Goal: Task Accomplishment & Management: Manage account settings

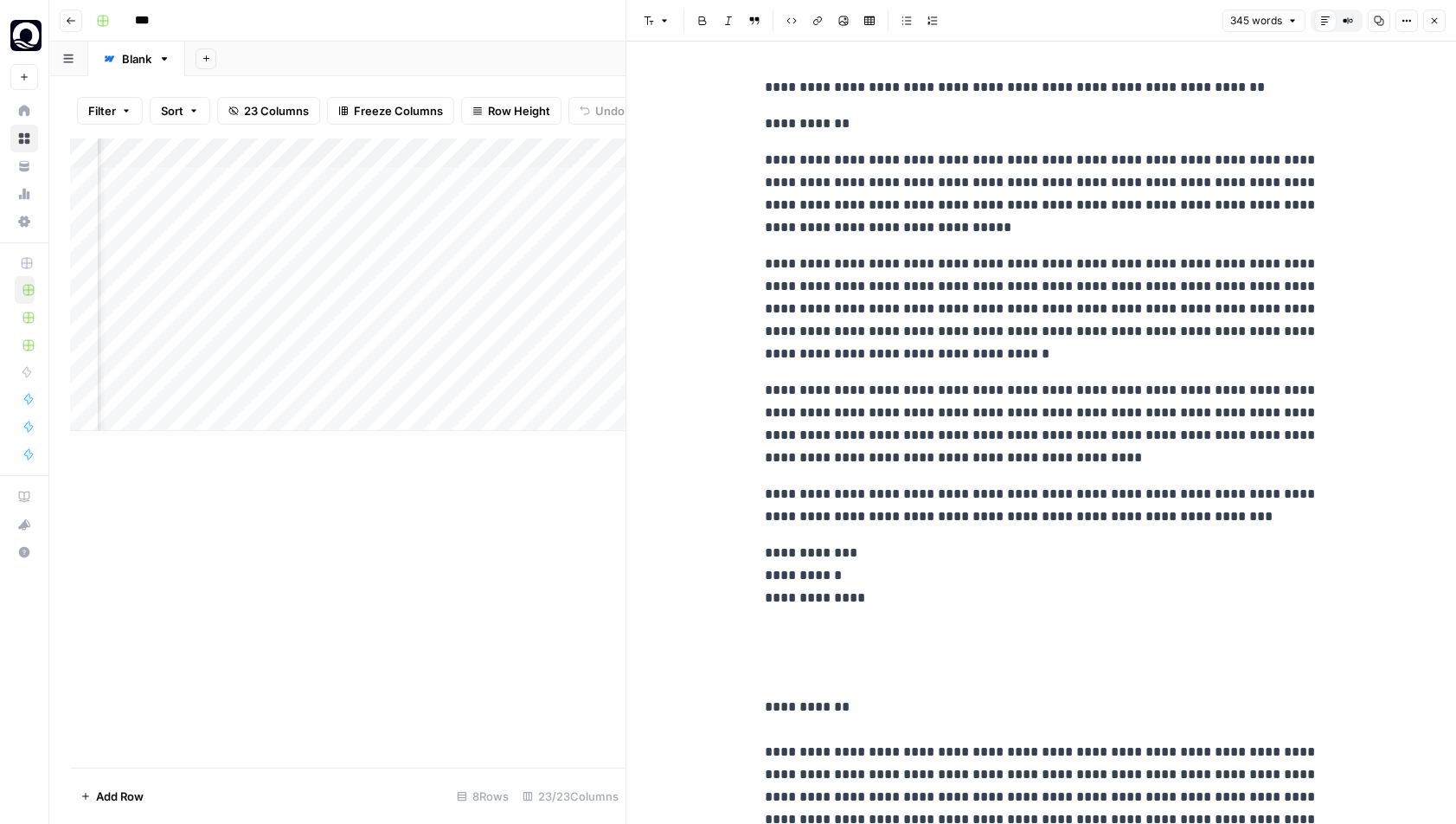
scroll to position [0, 491]
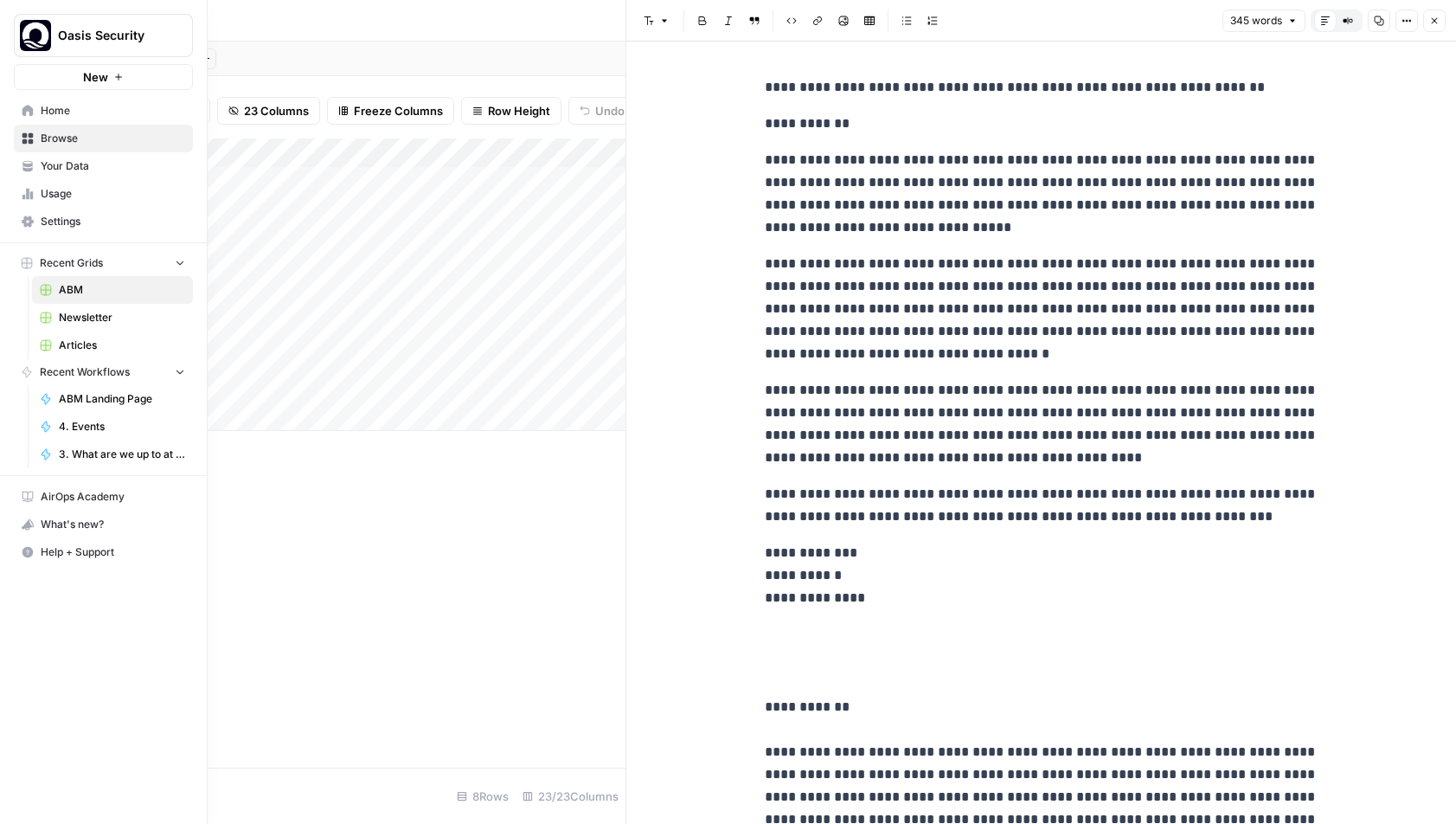
click at [48, 119] on link "Home" at bounding box center [103, 111] width 179 height 28
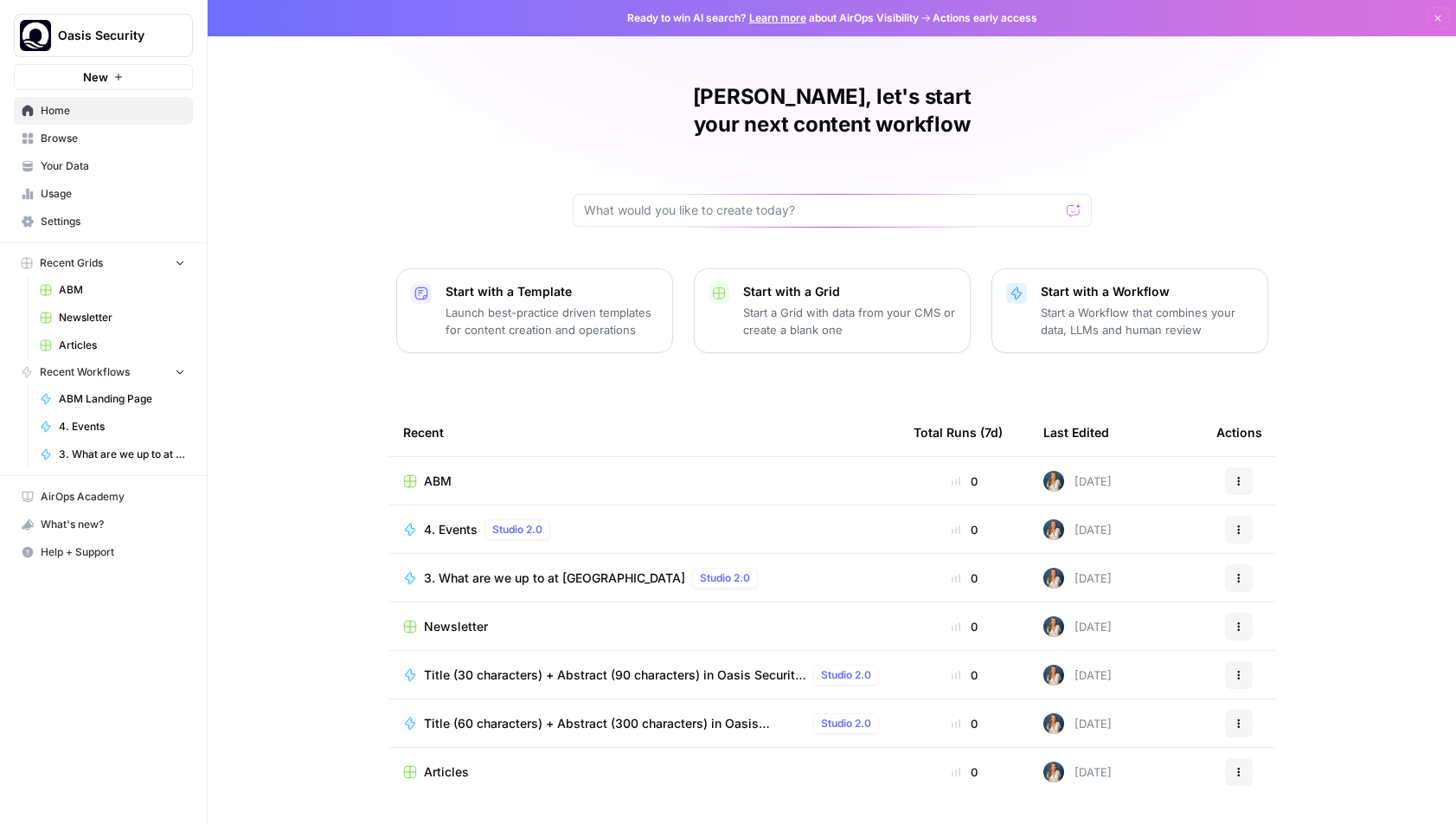
click at [67, 225] on span "Settings" at bounding box center [113, 222] width 145 height 16
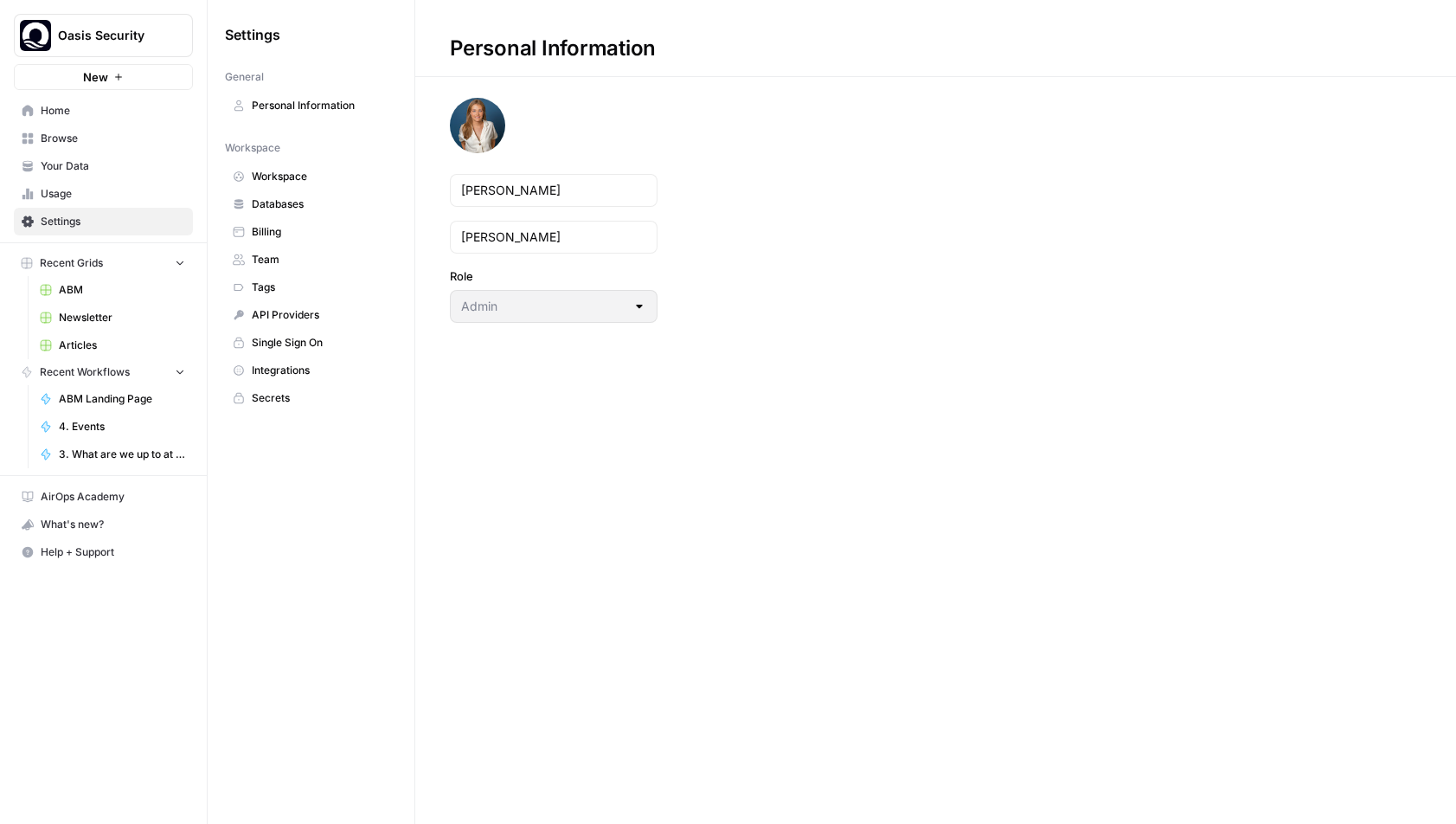
click at [321, 373] on span "Integrations" at bounding box center [320, 371] width 138 height 16
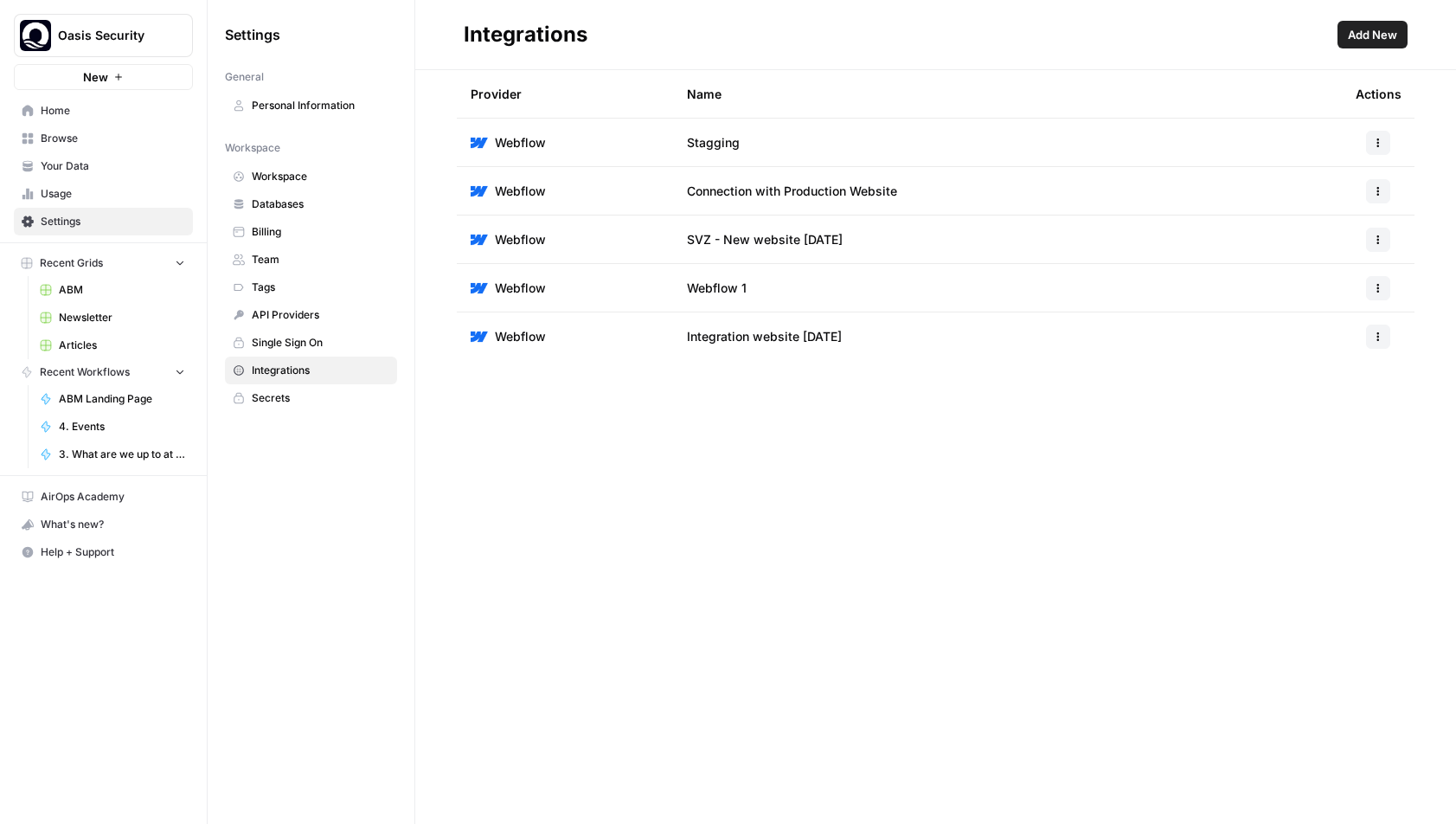
click at [1383, 36] on span "Add New" at bounding box center [1372, 35] width 49 height 17
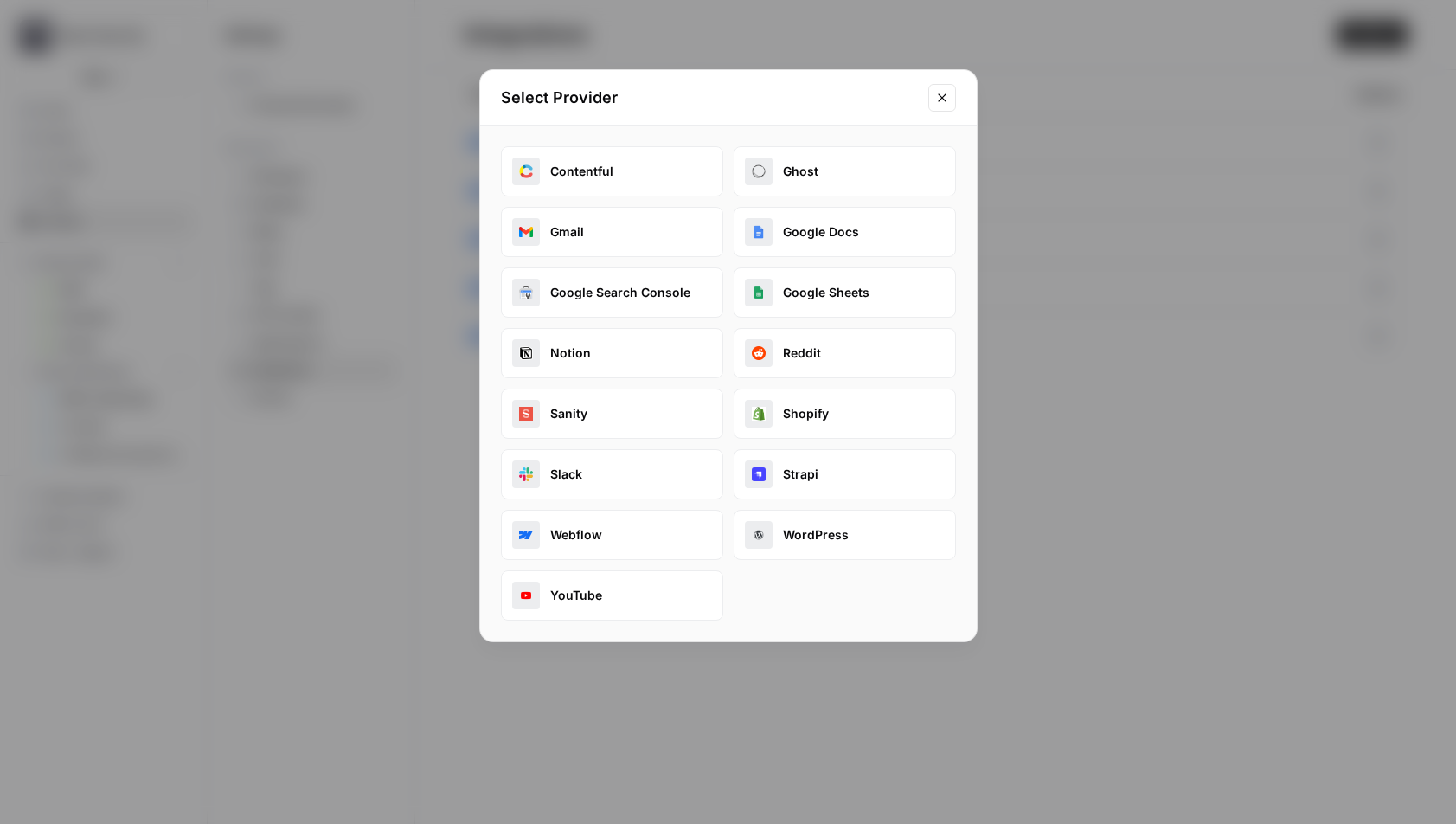
click at [916, 100] on h2 "Select Provider" at bounding box center [709, 98] width 417 height 24
click at [950, 99] on button "Close modal" at bounding box center [942, 98] width 28 height 28
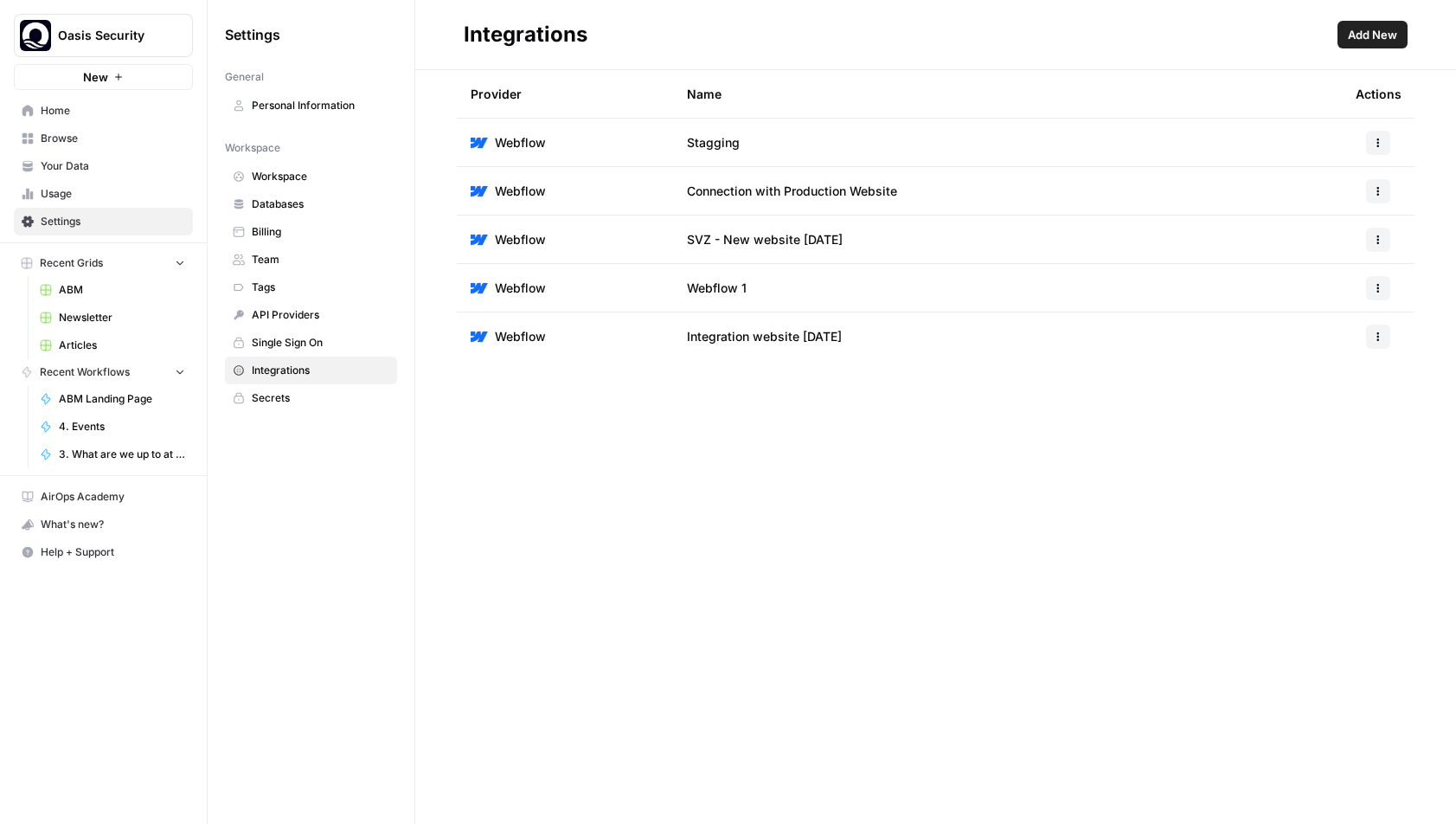
click at [281, 200] on span "Databases" at bounding box center [320, 204] width 138 height 16
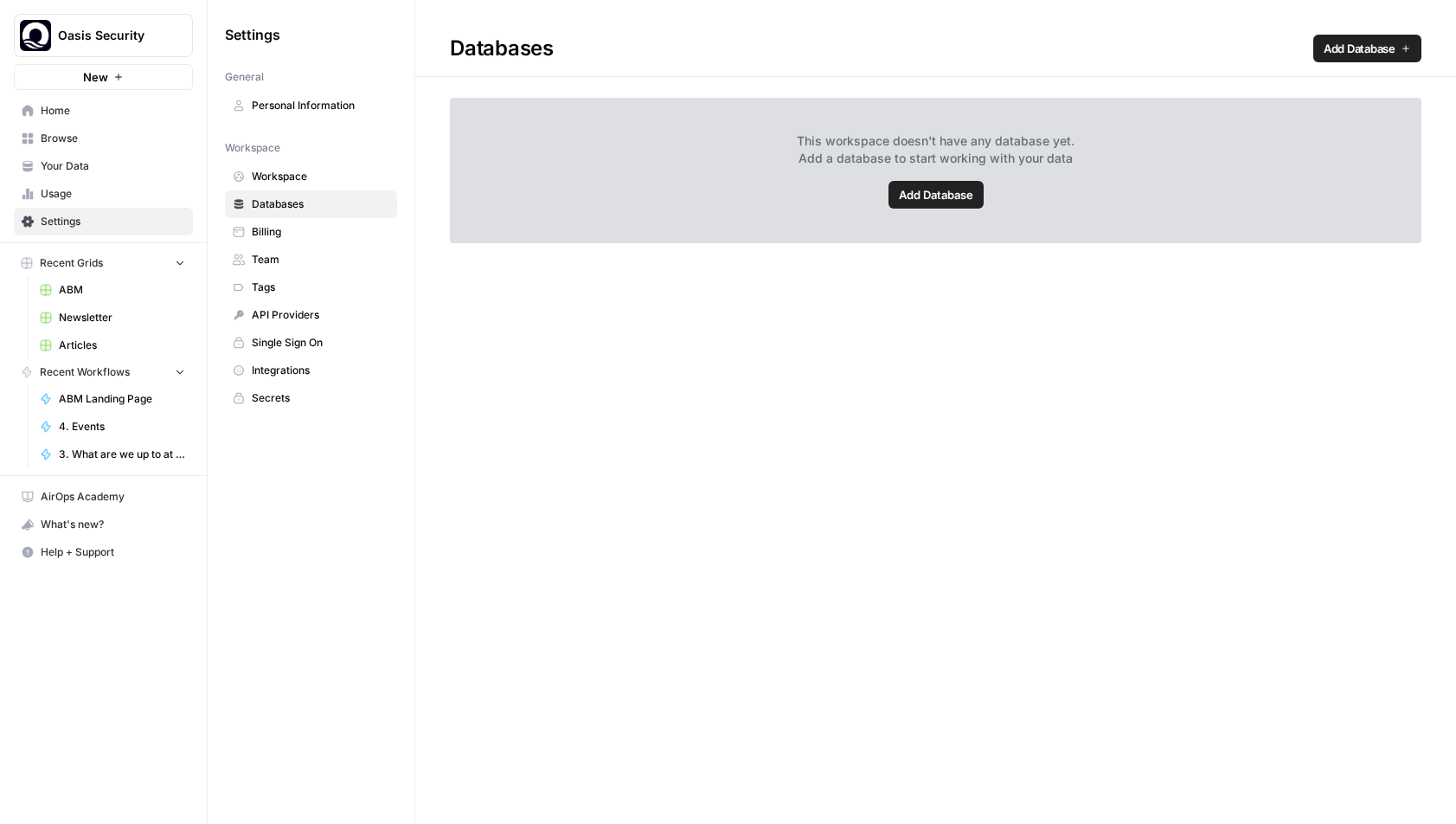
click at [935, 203] on span "Add Database" at bounding box center [936, 195] width 74 height 17
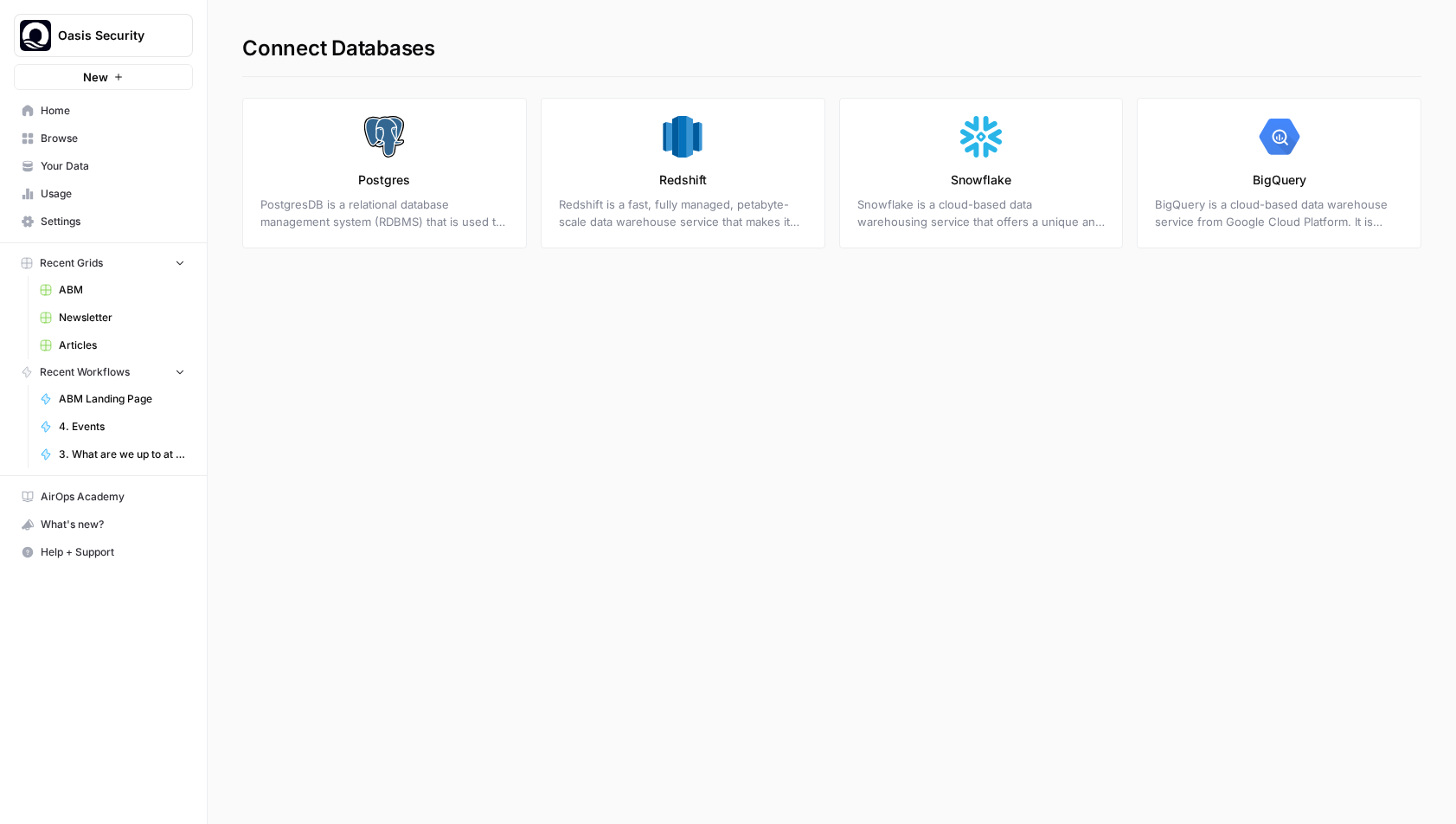
click at [214, 39] on icon "button" at bounding box center [210, 35] width 12 height 12
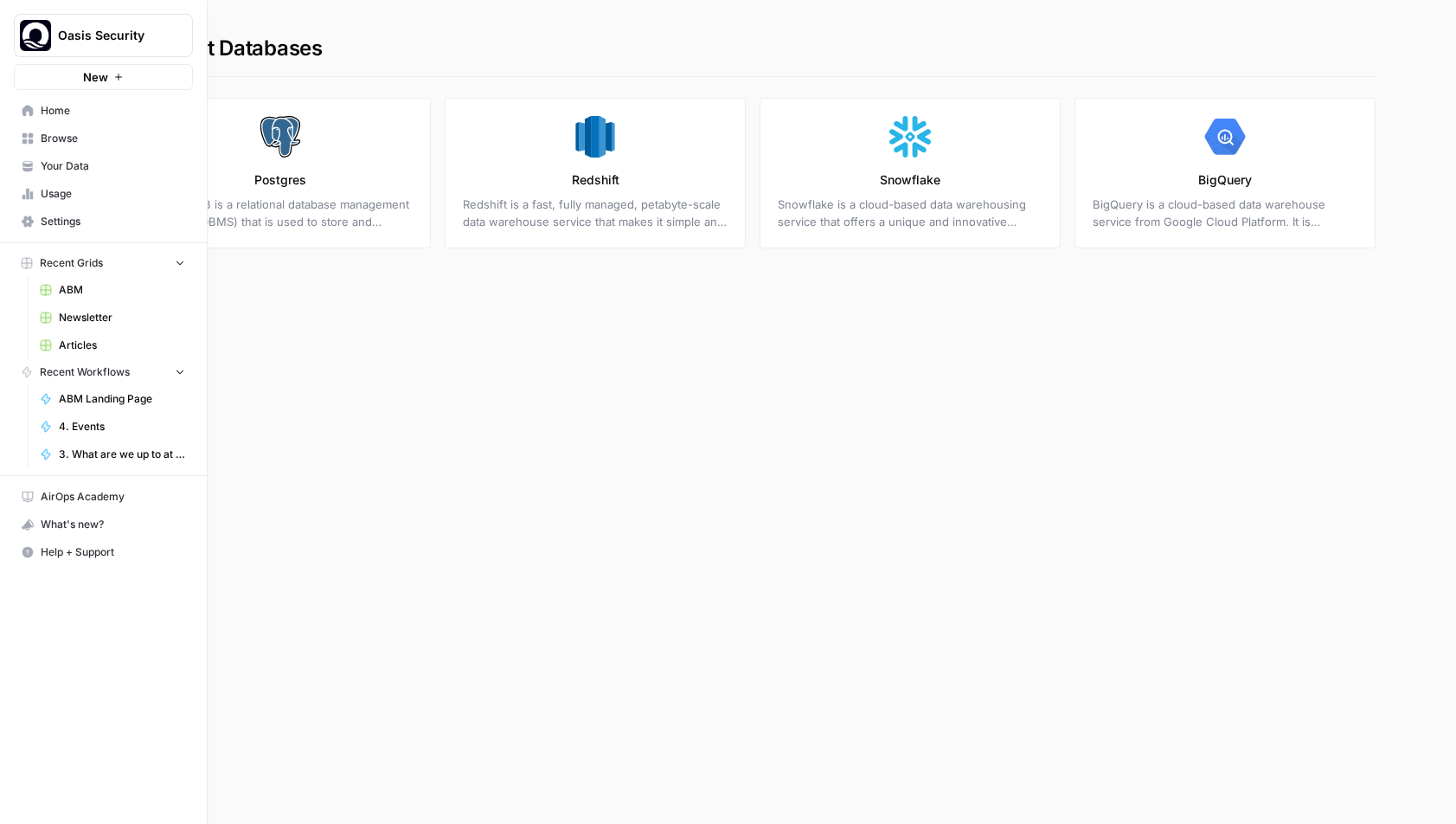
click at [57, 114] on span "Home" at bounding box center [113, 111] width 145 height 16
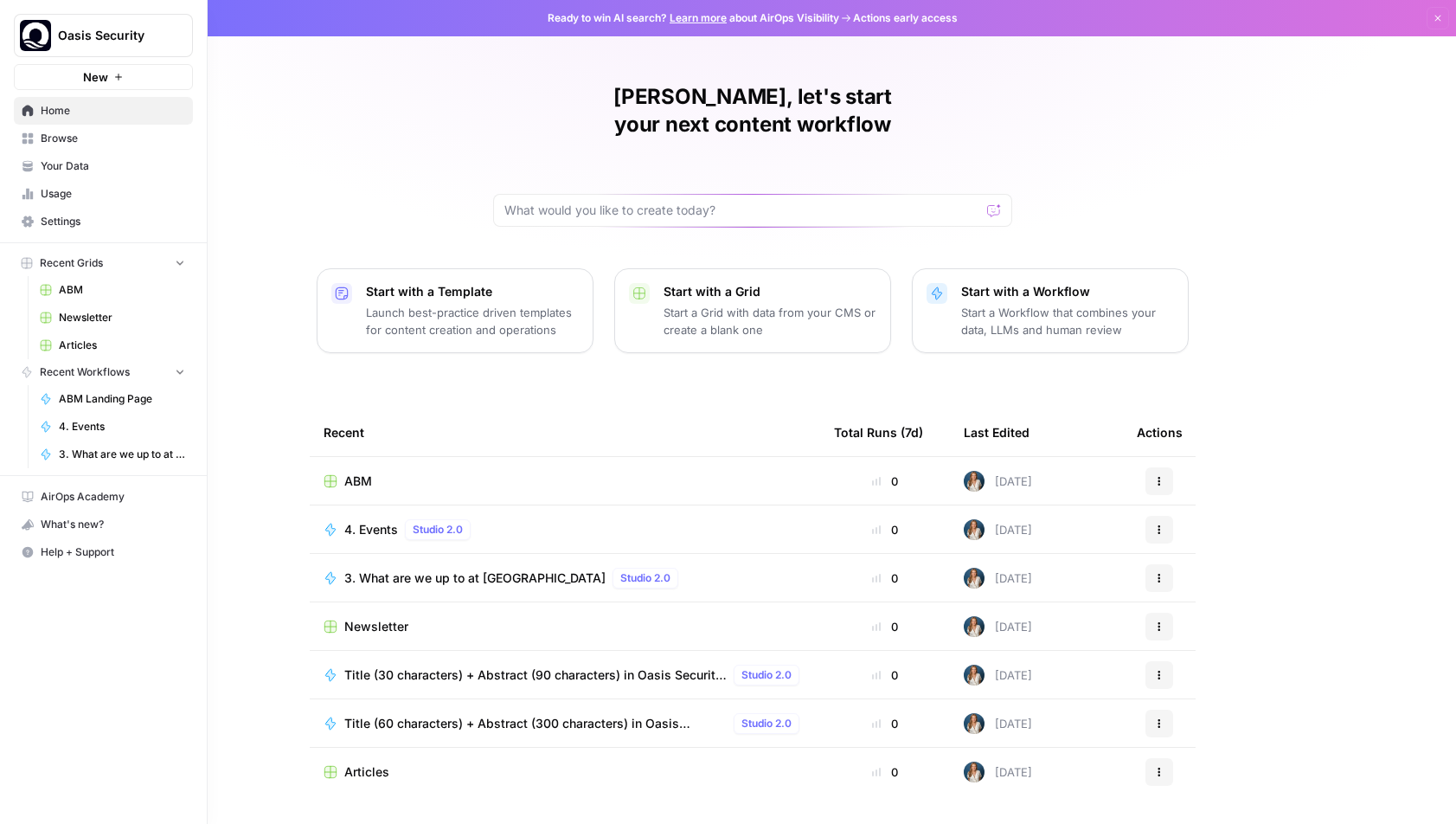
click at [51, 222] on span "Settings" at bounding box center [113, 222] width 145 height 16
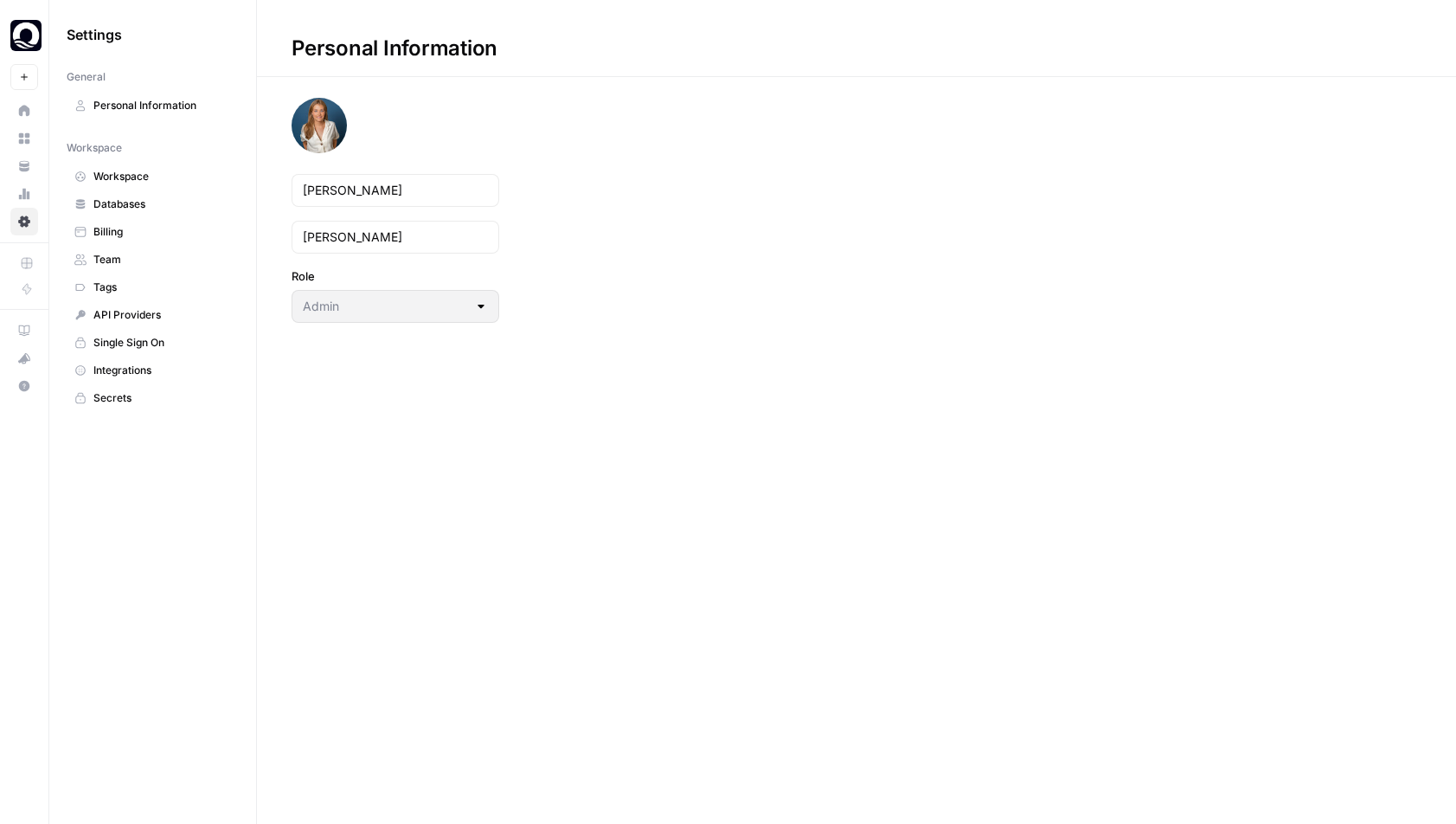
click at [129, 316] on span "API Providers" at bounding box center [162, 315] width 138 height 16
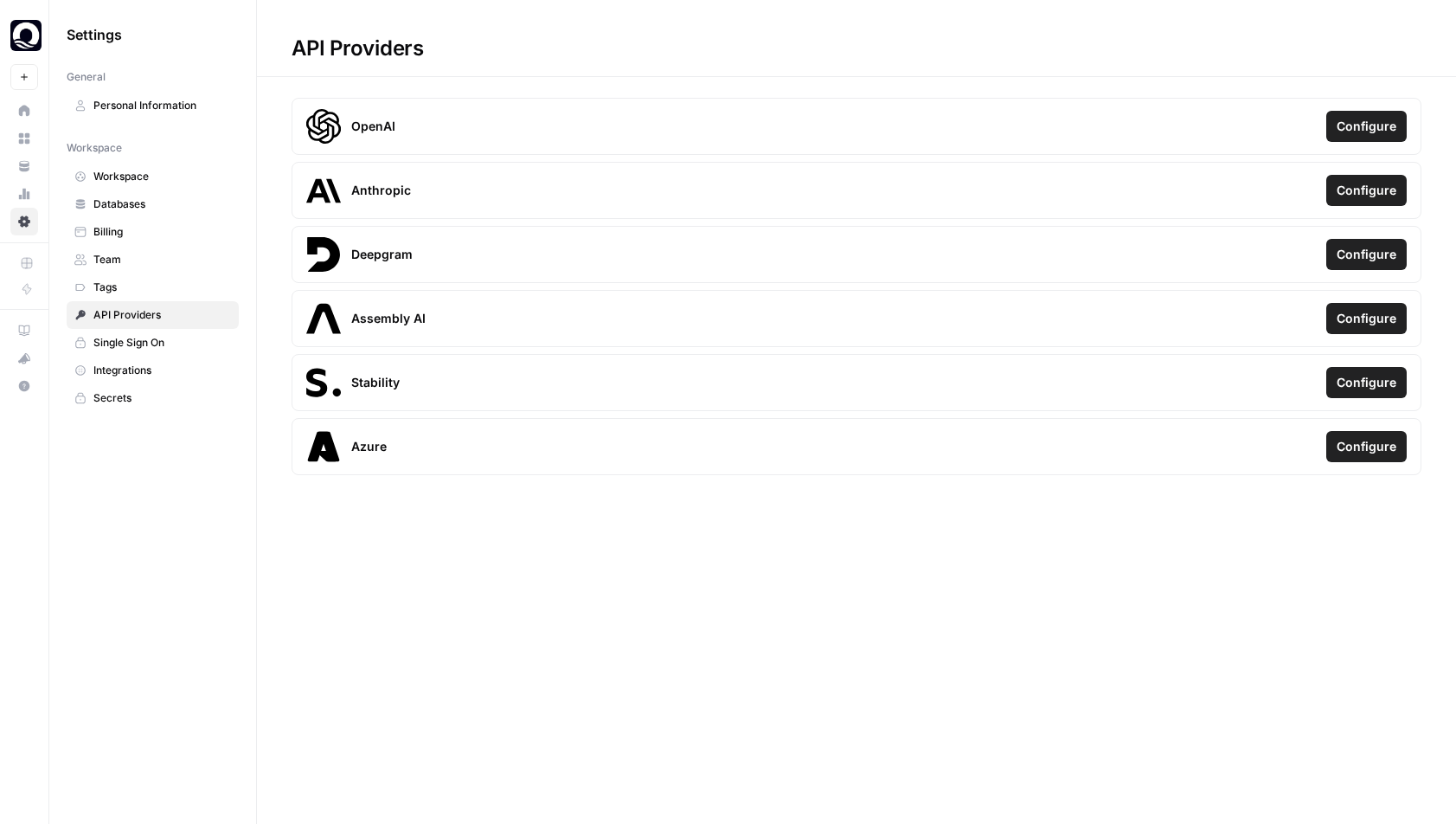
click at [148, 201] on span "Databases" at bounding box center [162, 204] width 138 height 16
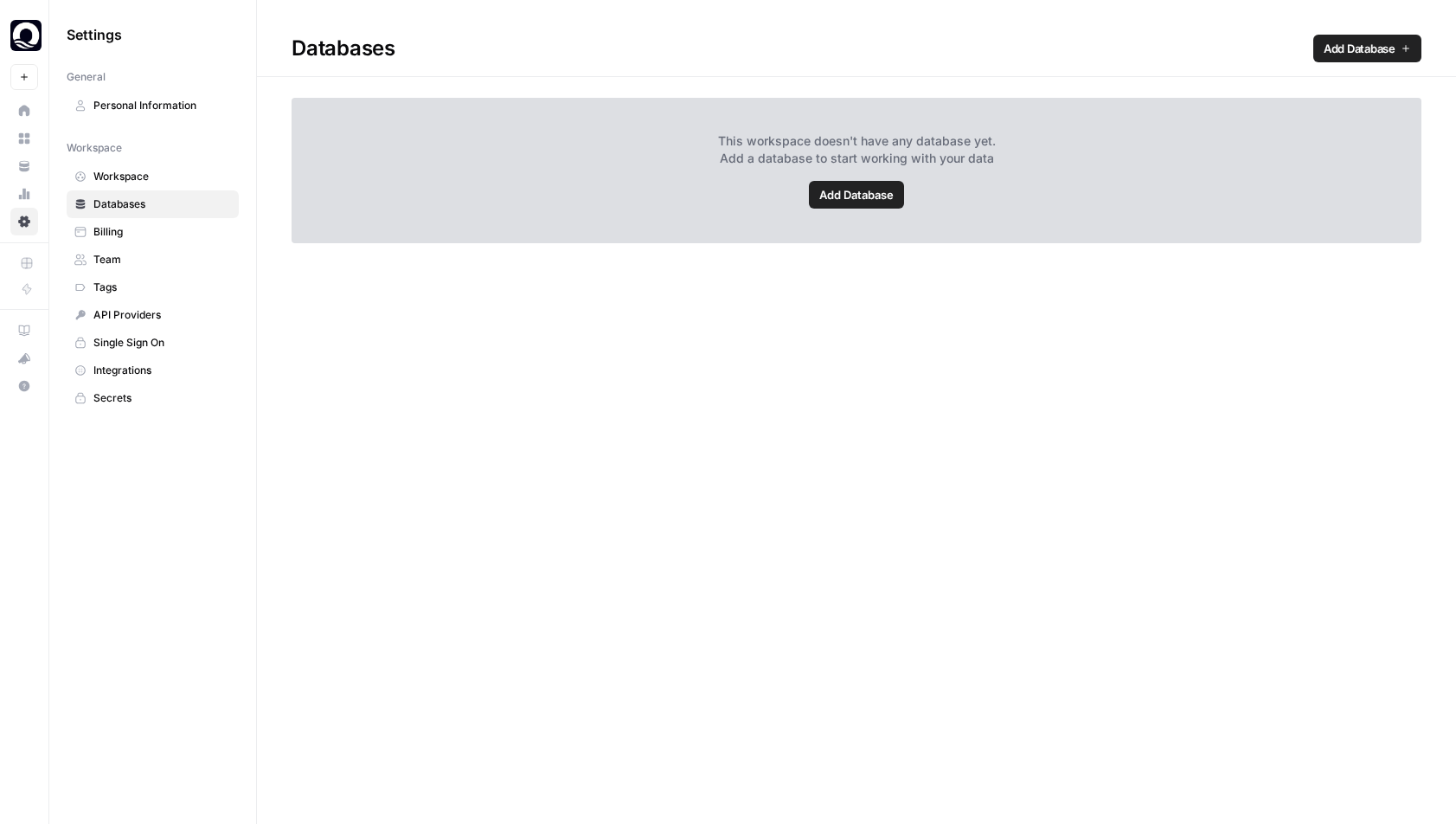
click at [159, 338] on span "Single Sign On" at bounding box center [162, 343] width 138 height 16
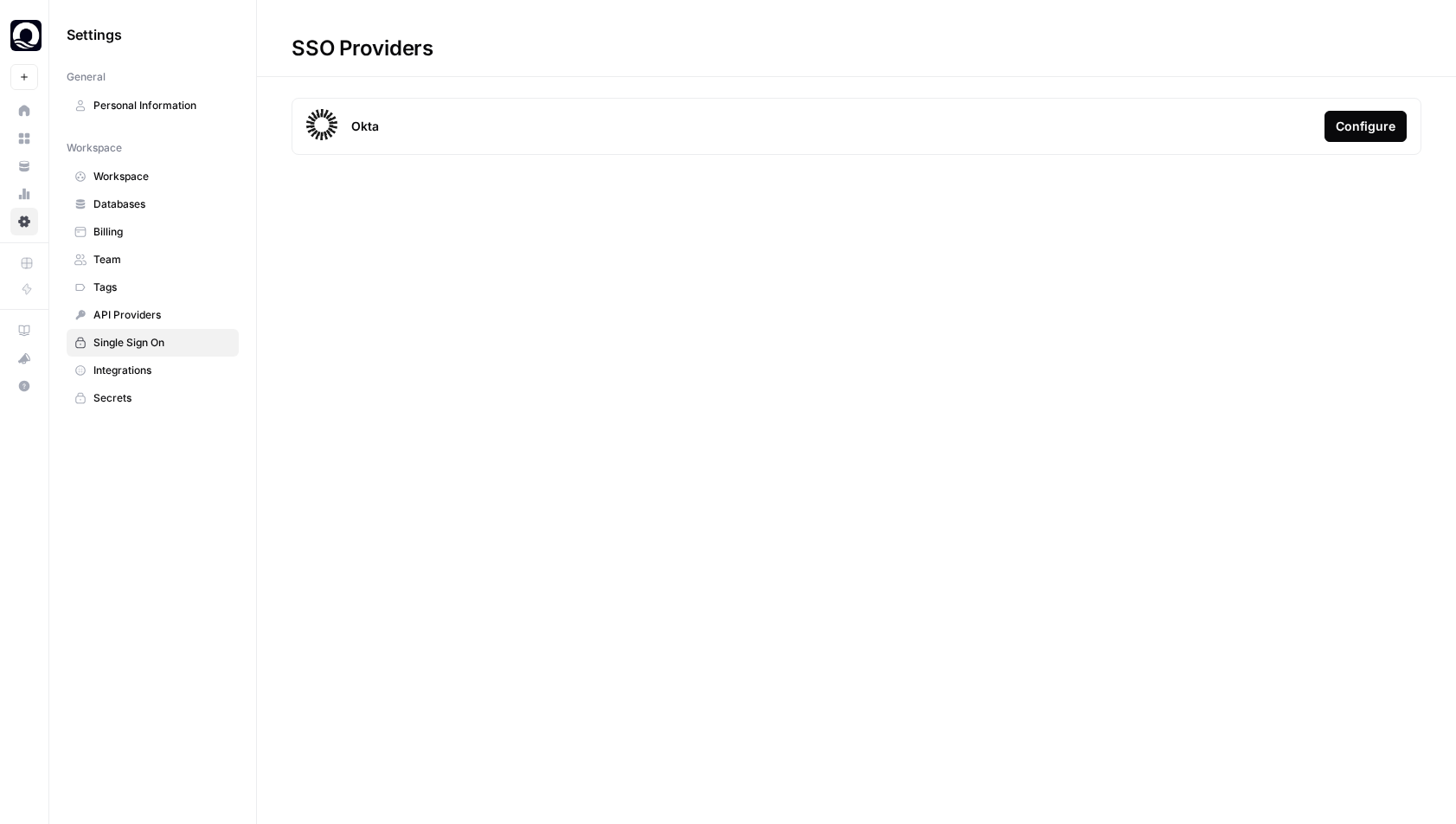
click at [149, 370] on span "Integrations" at bounding box center [162, 371] width 138 height 16
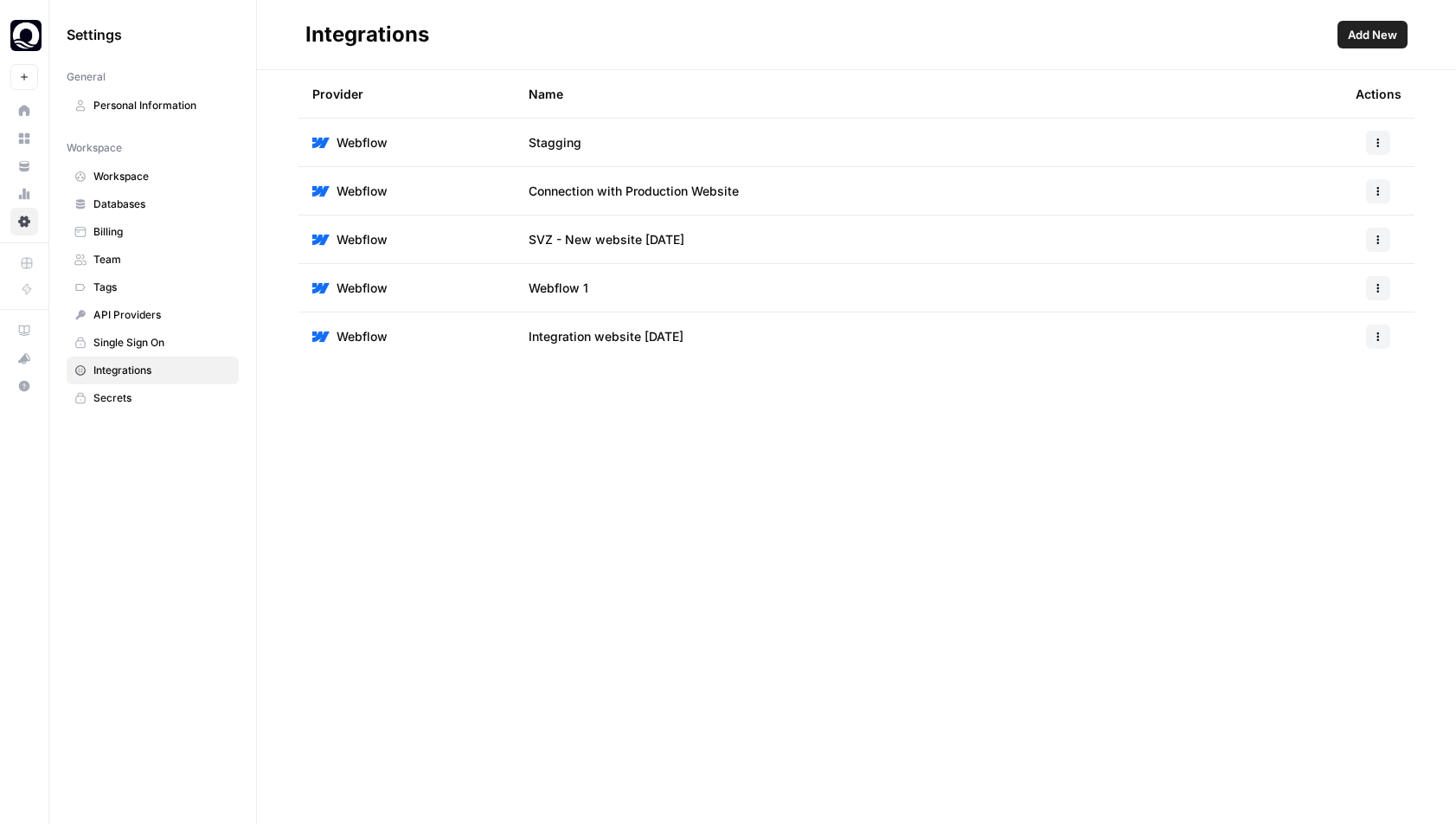
click at [155, 317] on span "API Providers" at bounding box center [162, 315] width 138 height 16
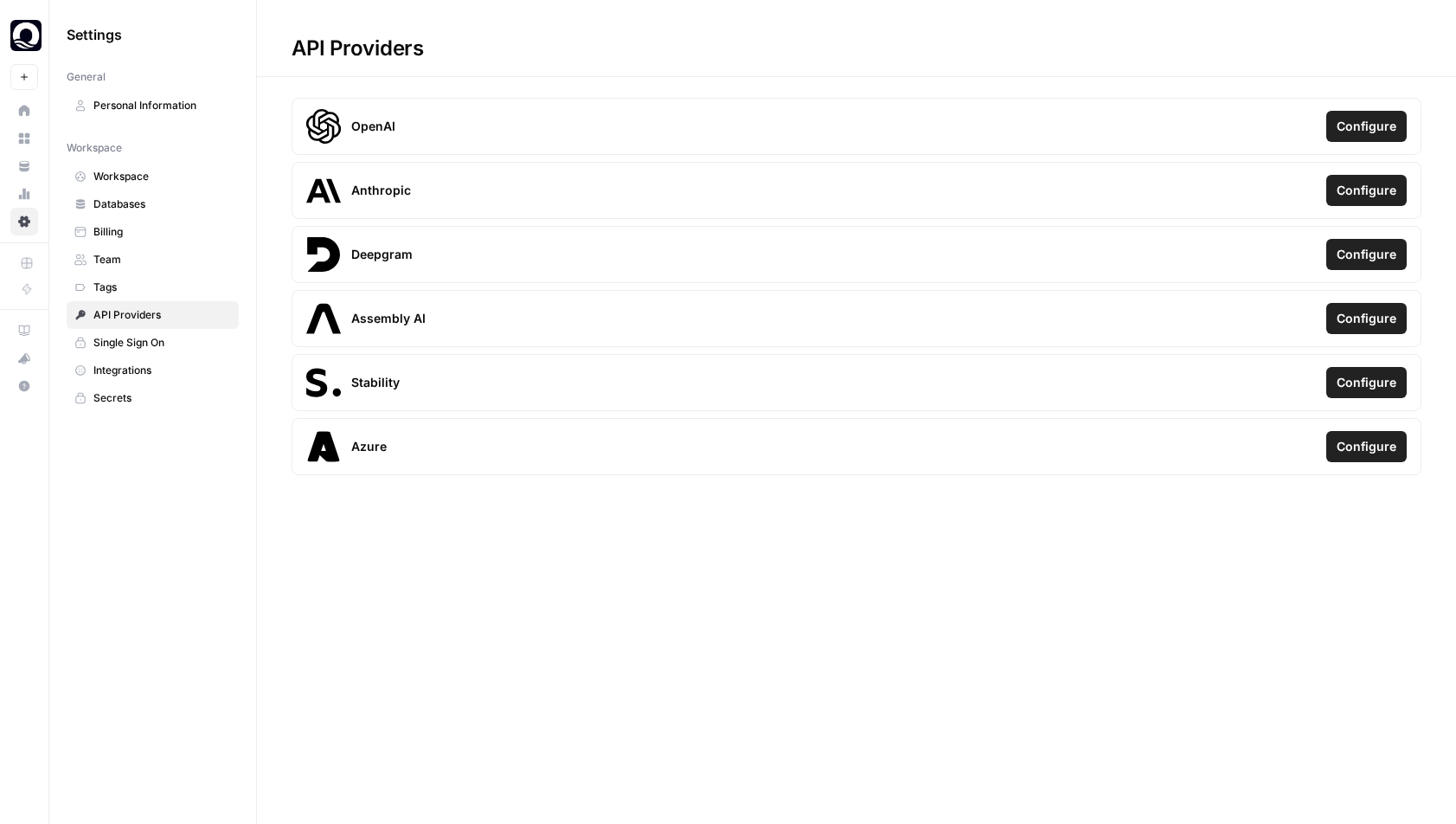
click at [124, 282] on span "Tags" at bounding box center [162, 288] width 138 height 16
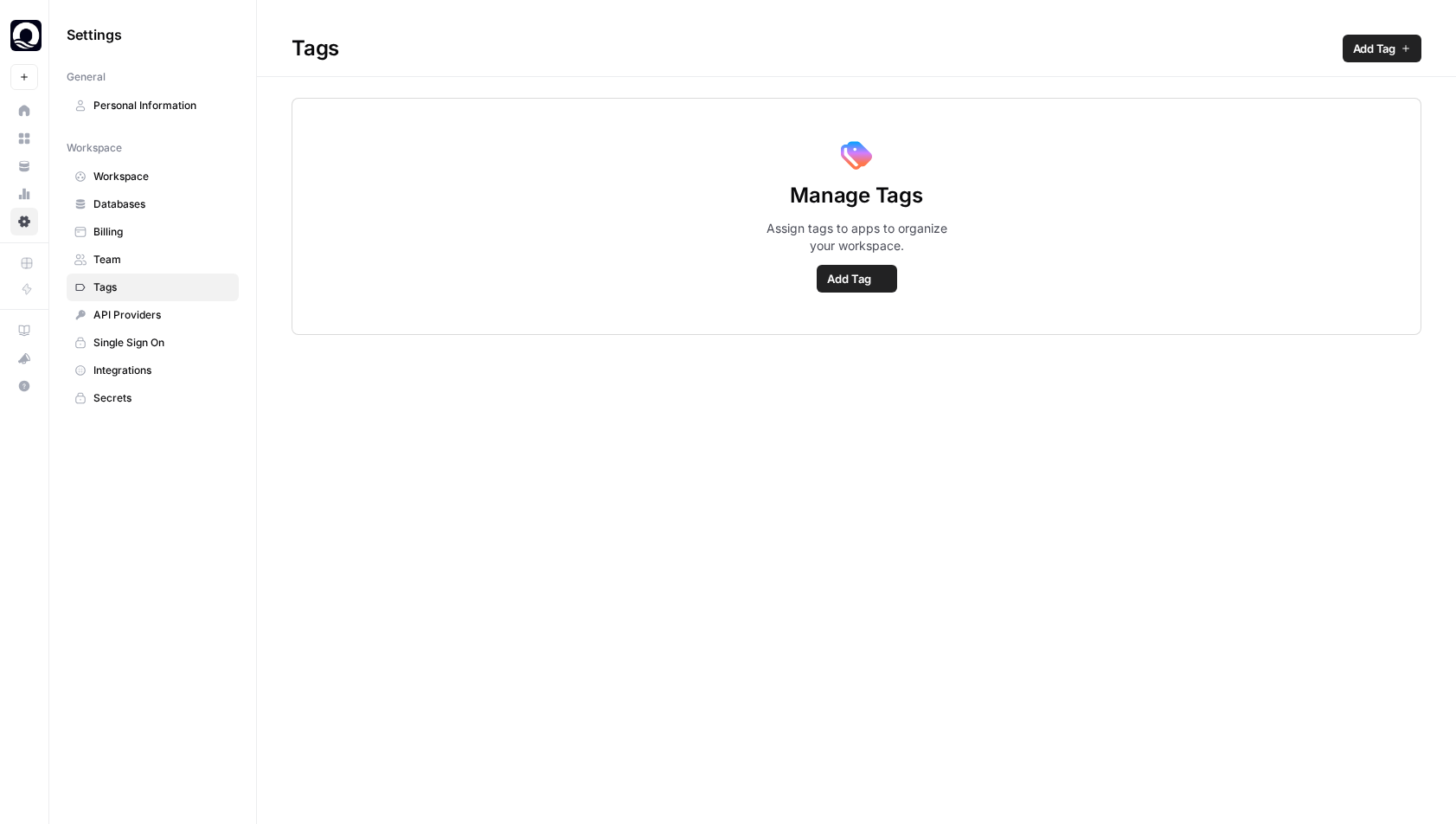
click at [120, 269] on link "Team" at bounding box center [152, 260] width 172 height 28
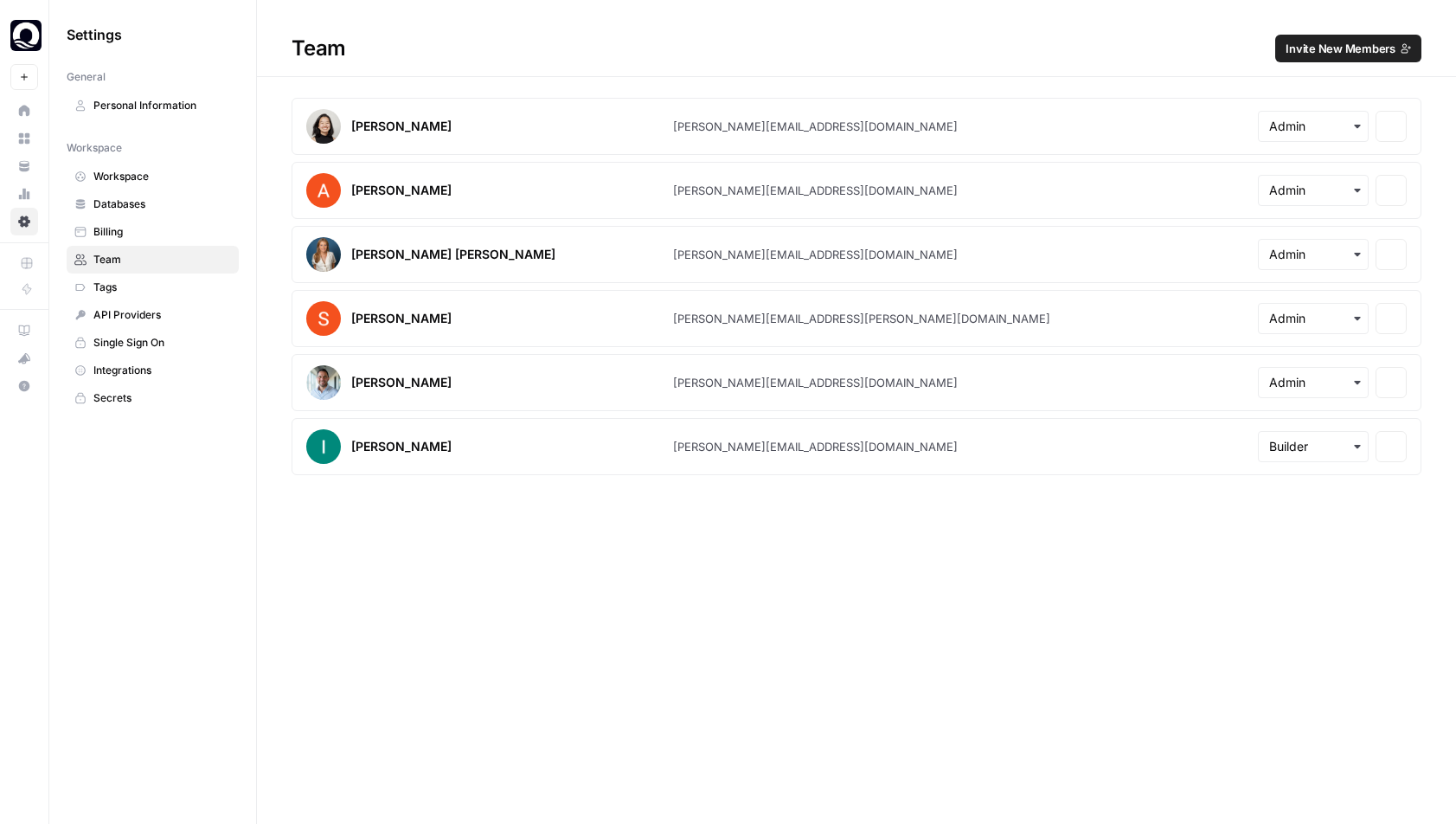
click at [109, 233] on span "Billing" at bounding box center [162, 232] width 138 height 16
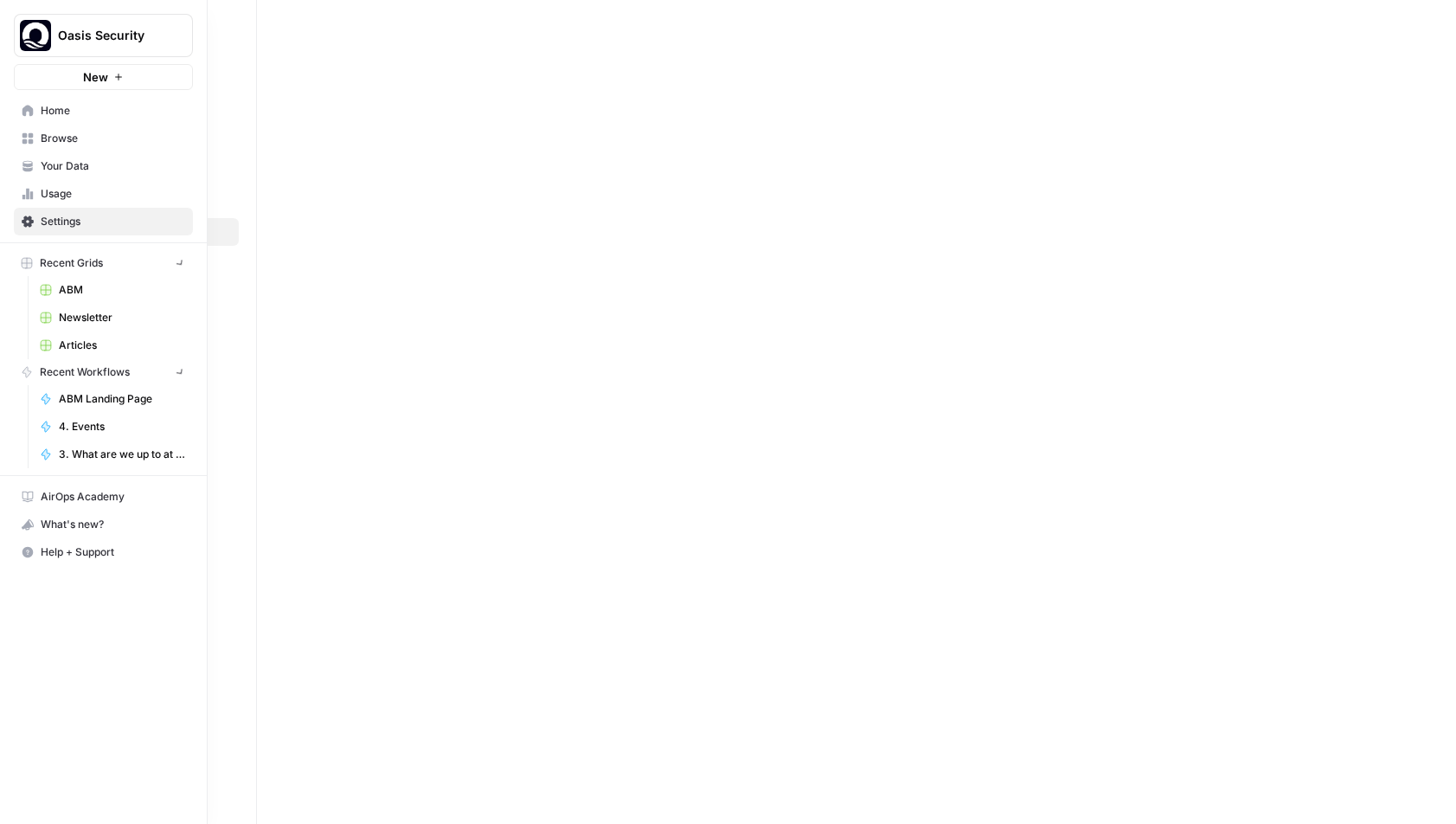
click at [27, 110] on icon at bounding box center [28, 110] width 11 height 11
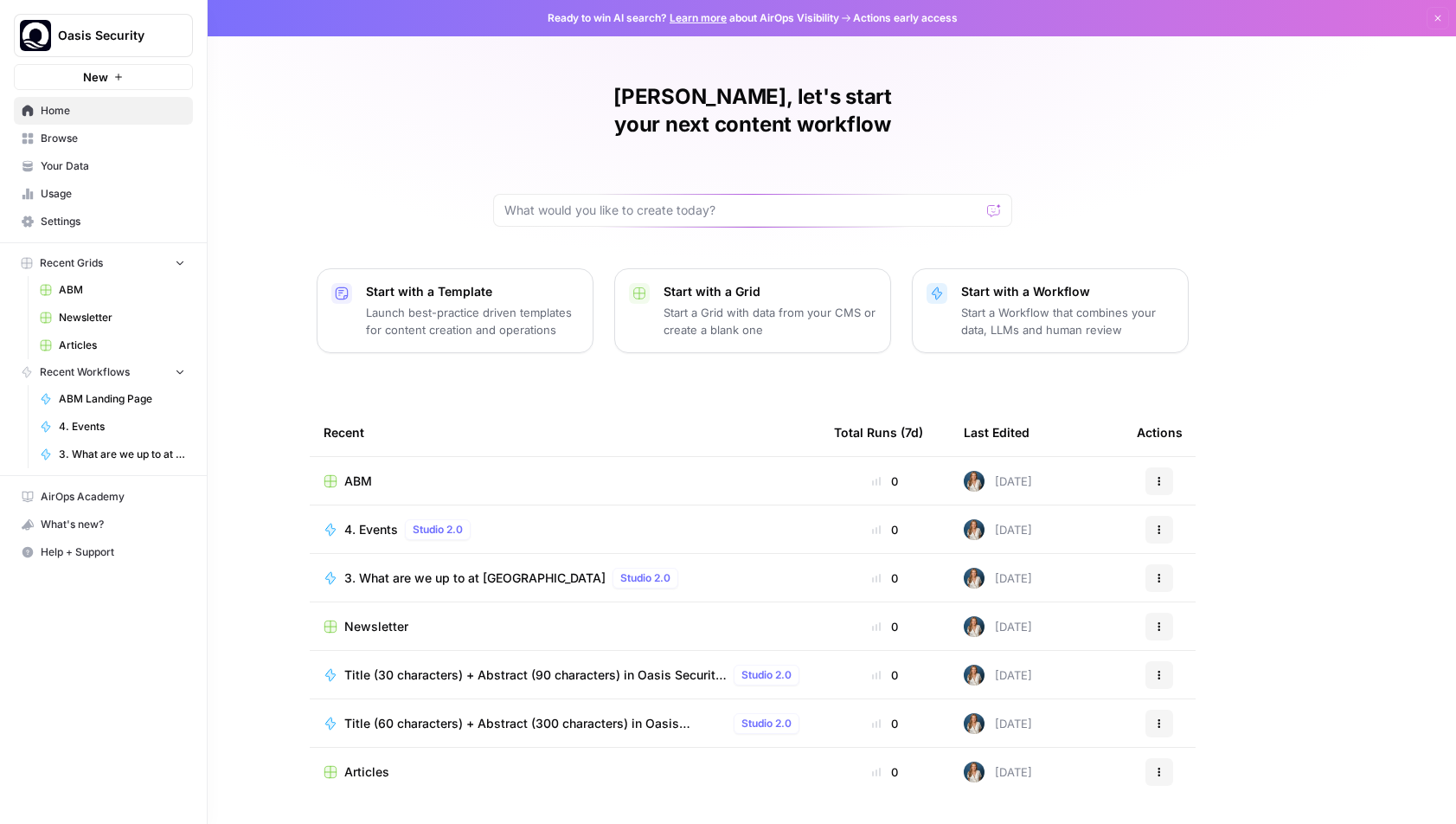
click at [116, 129] on link "Browse" at bounding box center [103, 139] width 179 height 28
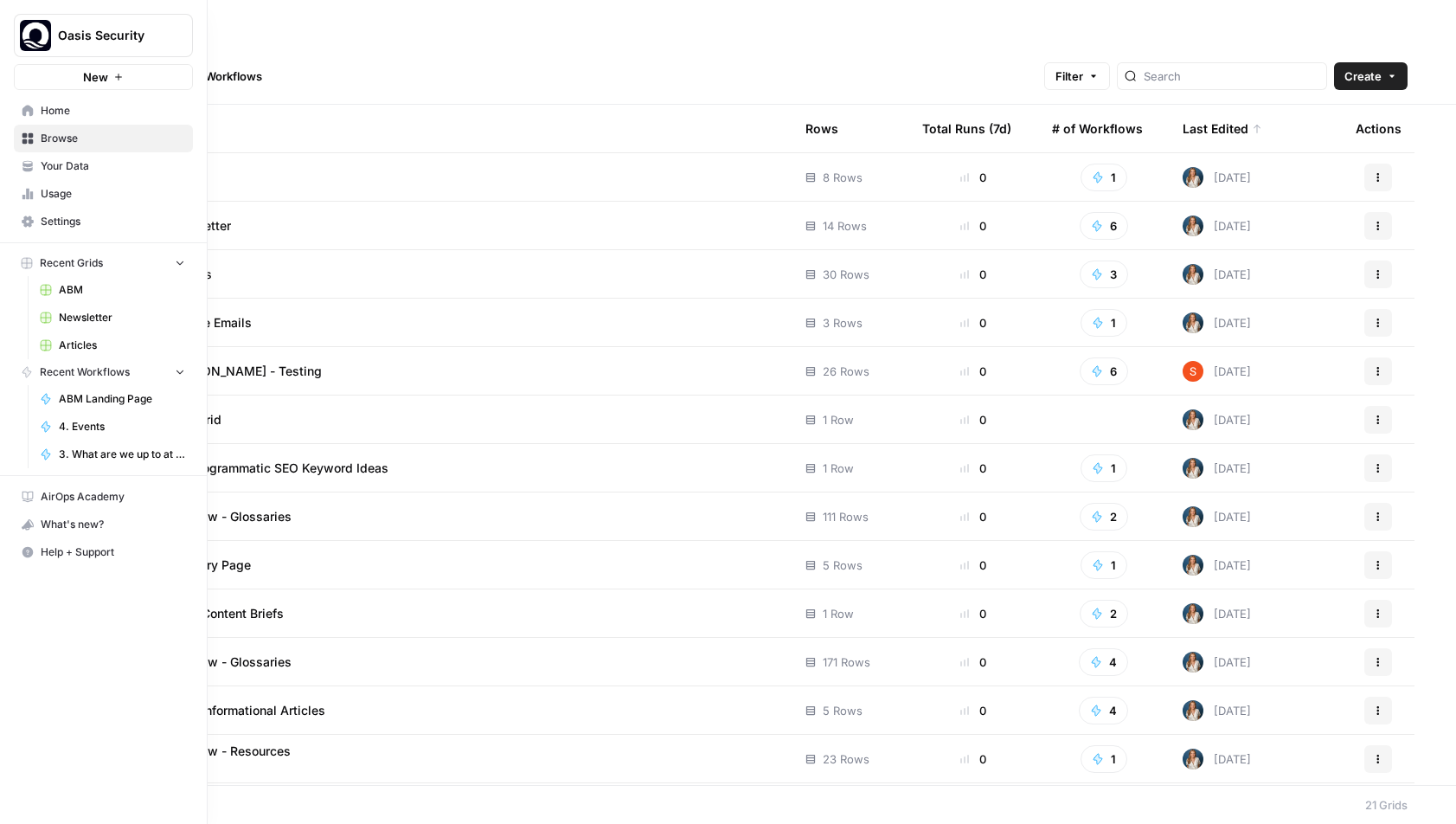
click at [71, 225] on span "Settings" at bounding box center [113, 222] width 145 height 16
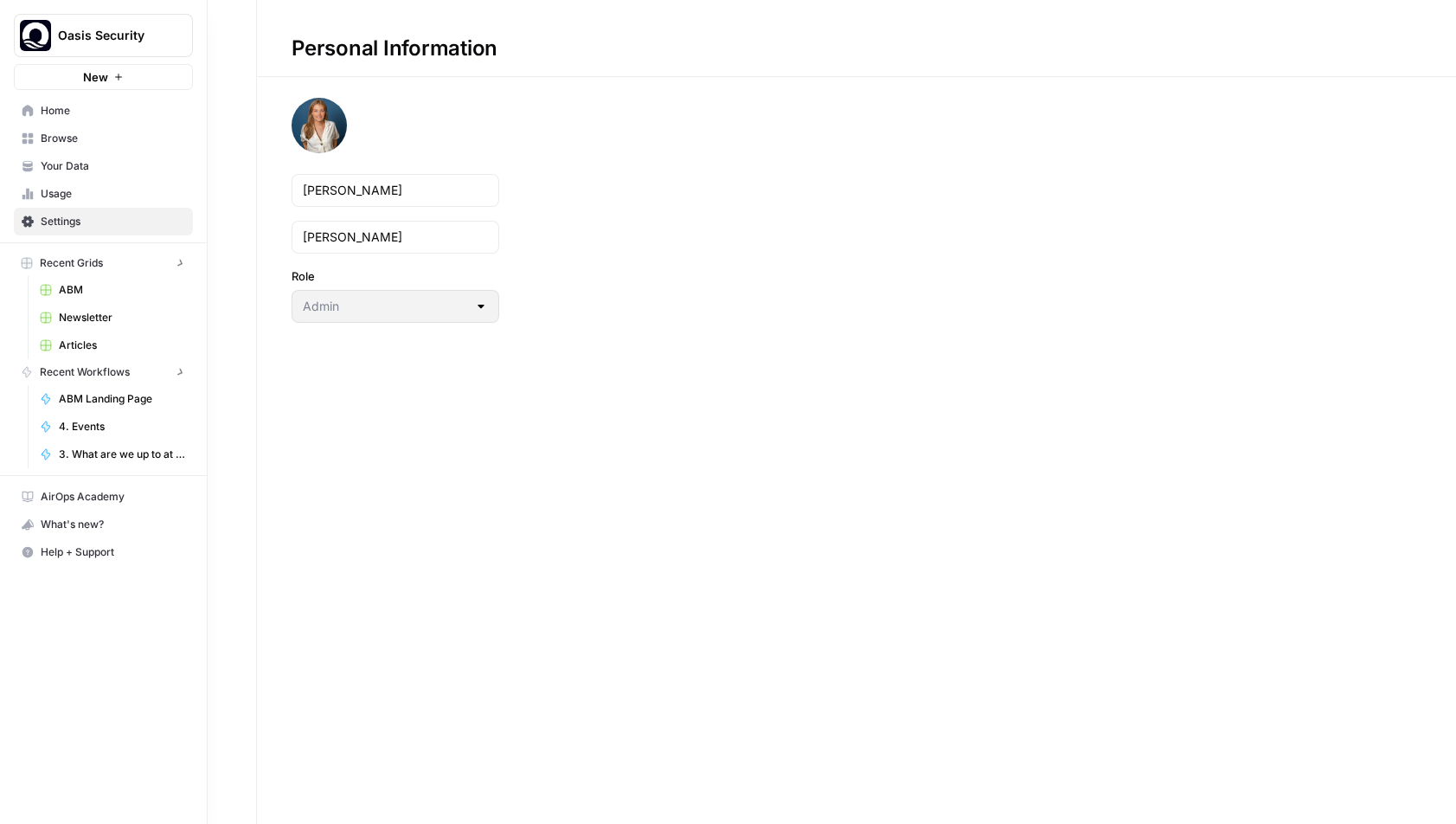
click at [30, 188] on icon at bounding box center [28, 194] width 12 height 12
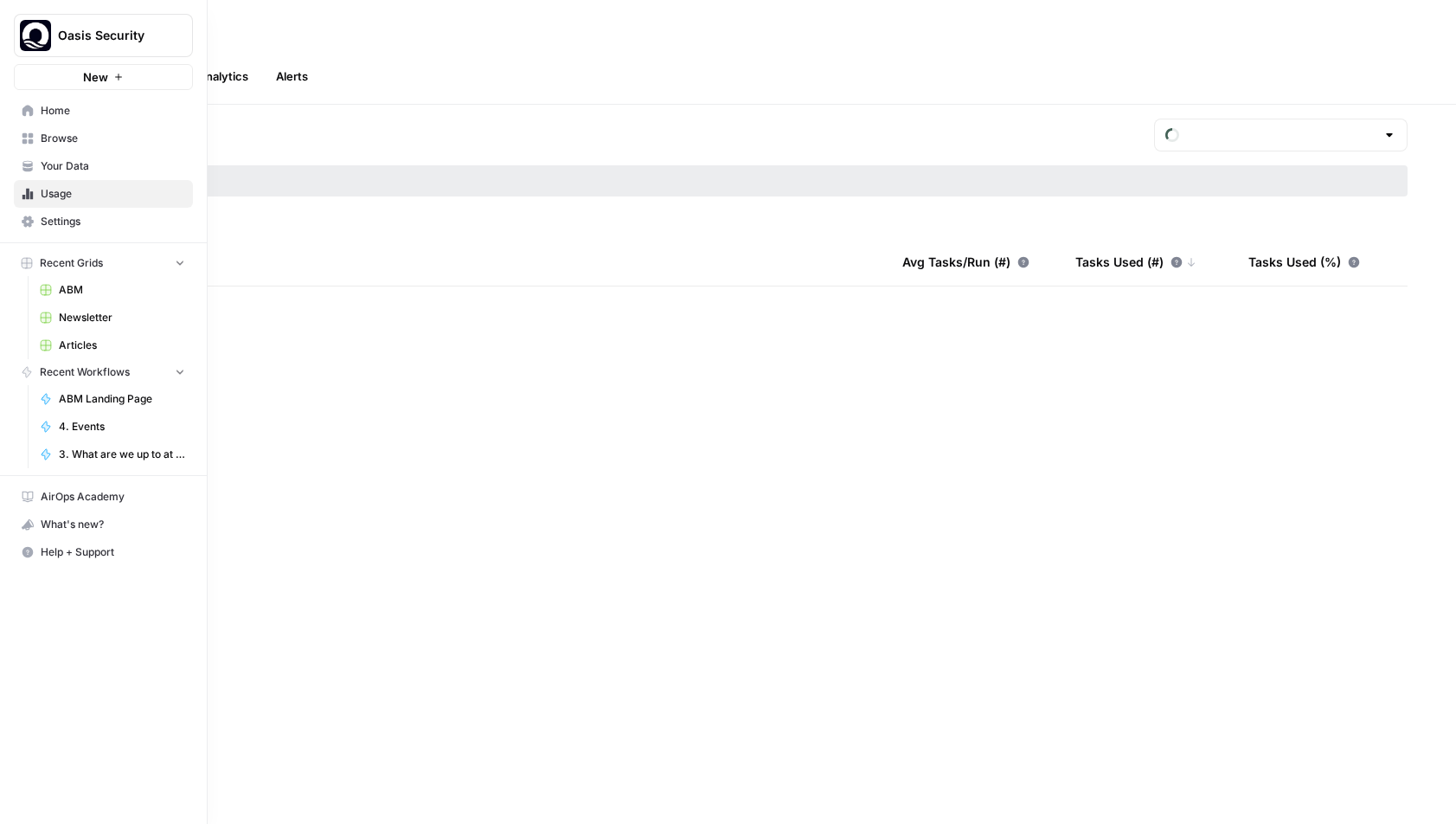
type input "August Tasks"
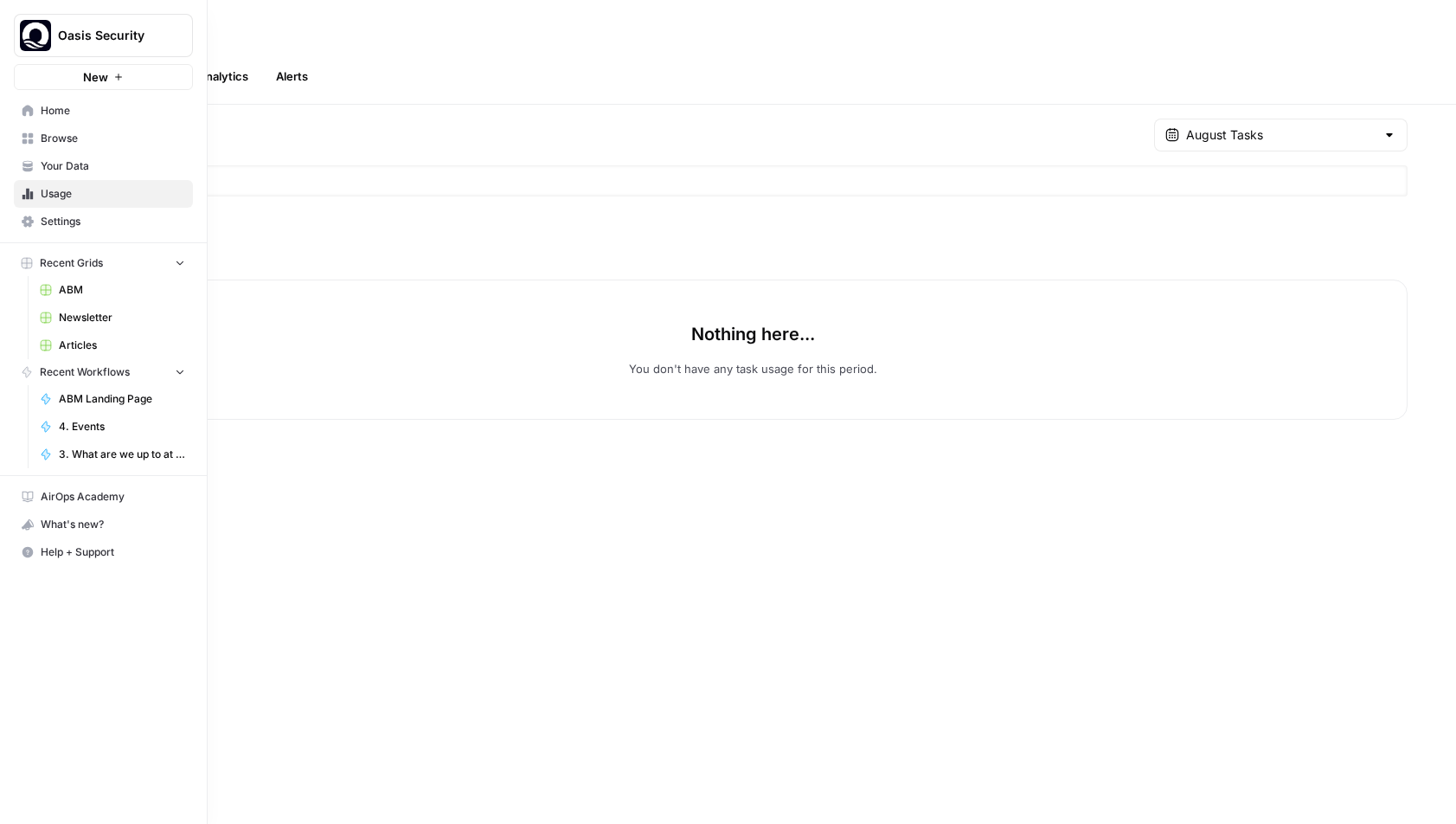
click at [53, 103] on span "Home" at bounding box center [113, 111] width 145 height 16
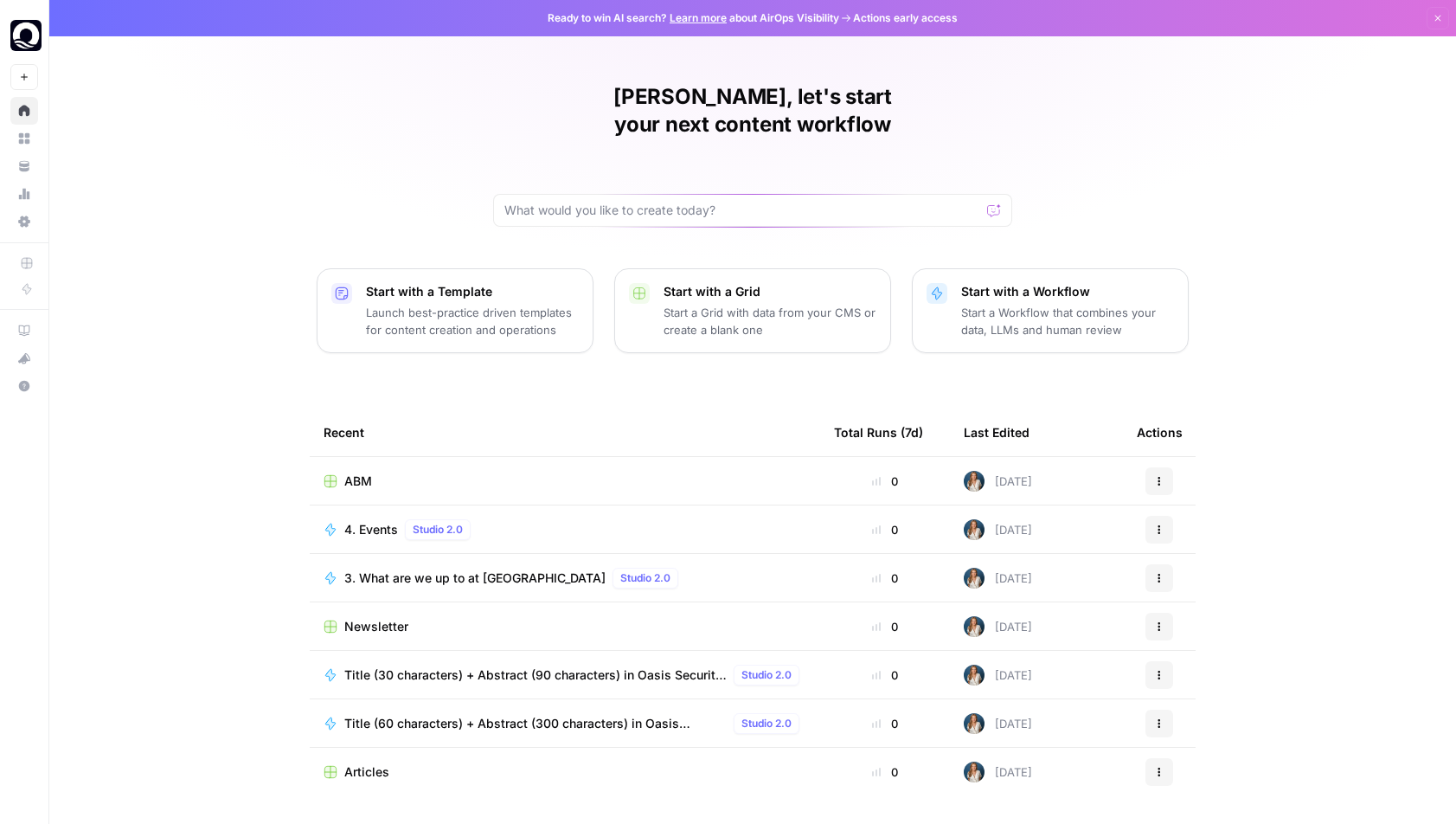
click at [386, 472] on div "ABM" at bounding box center [565, 481] width 482 height 17
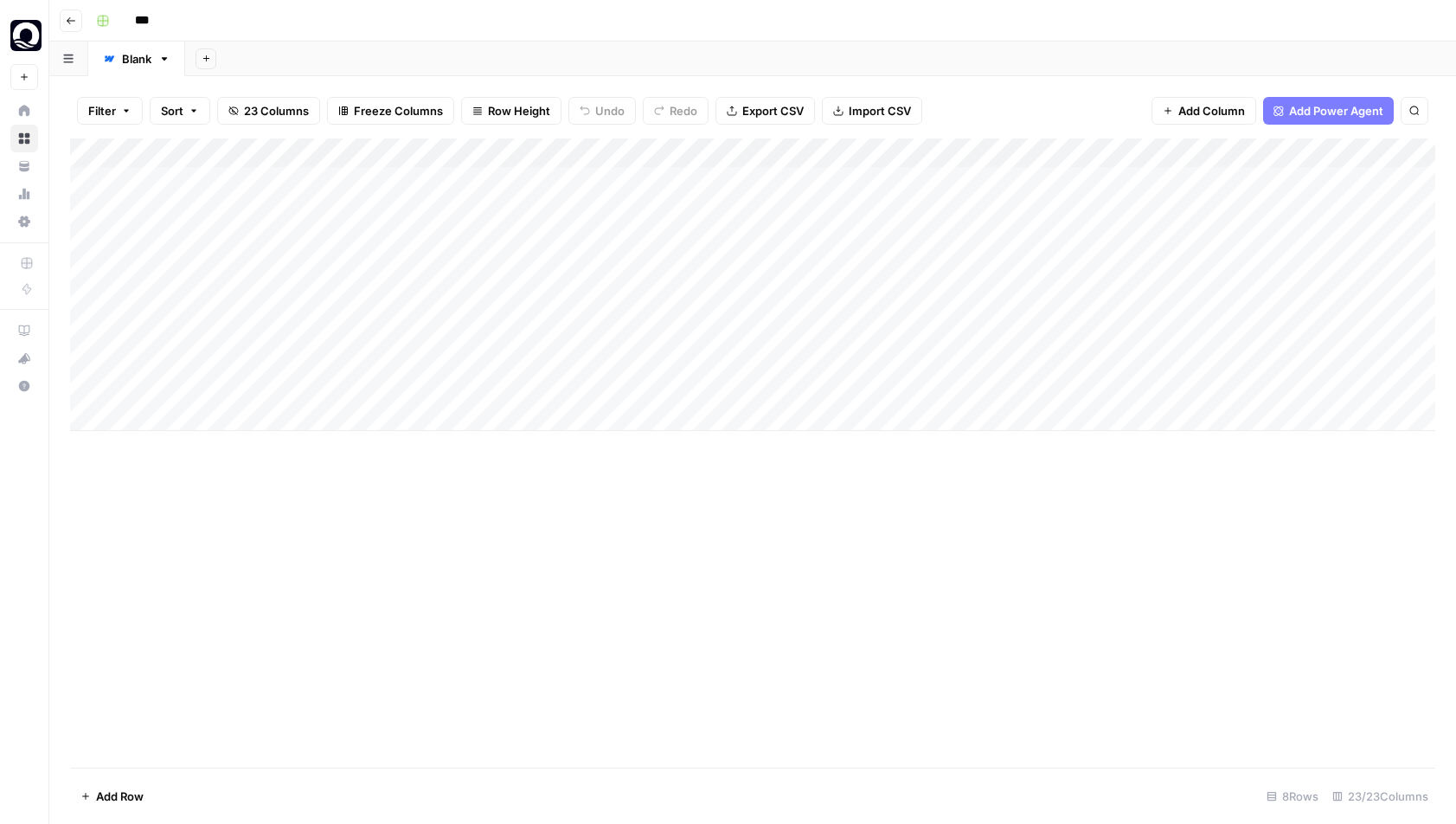
click at [776, 148] on div "Add Column" at bounding box center [753, 285] width 1365 height 293
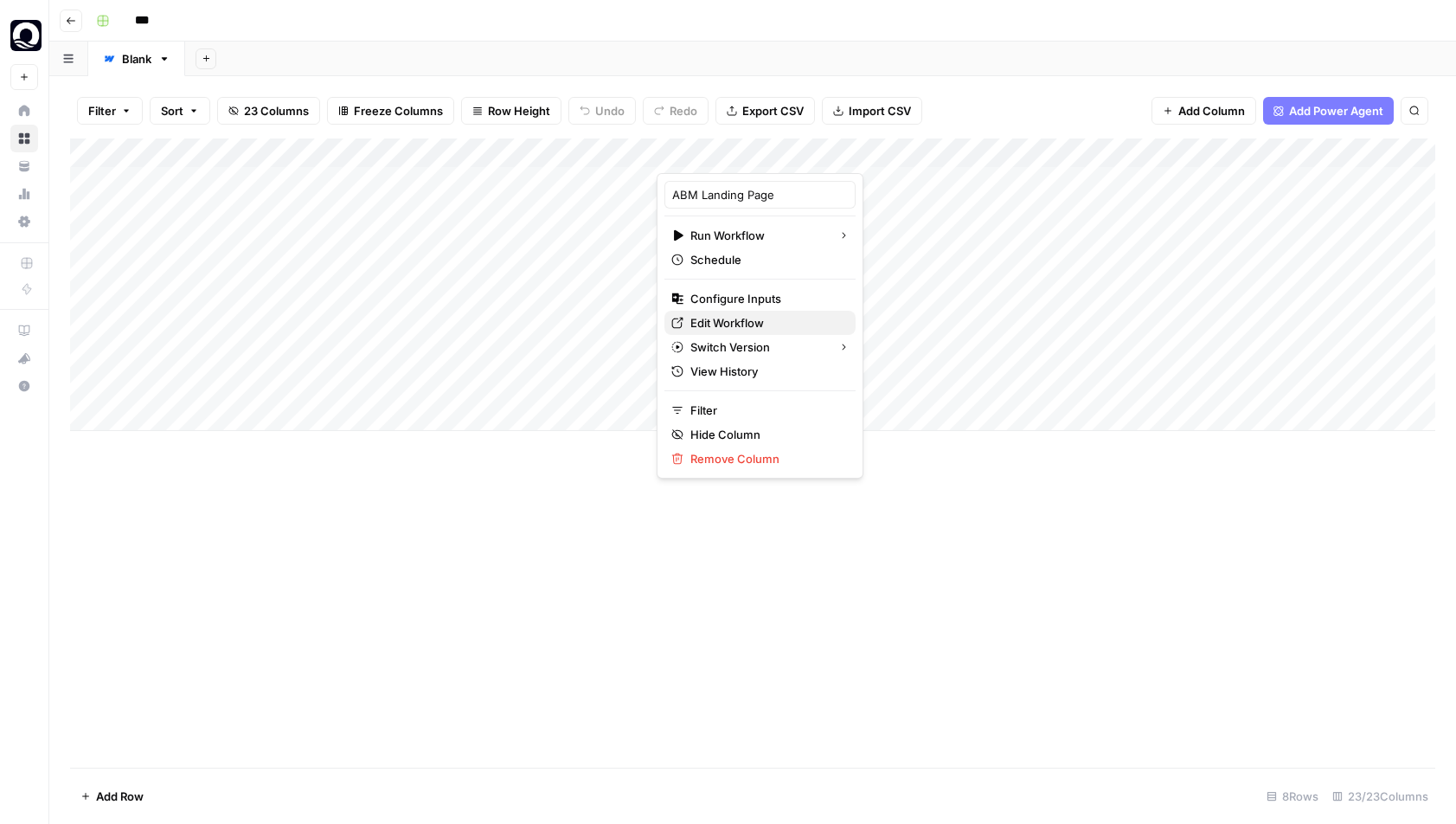
click at [731, 315] on span "Edit Workflow" at bounding box center [766, 323] width 152 height 17
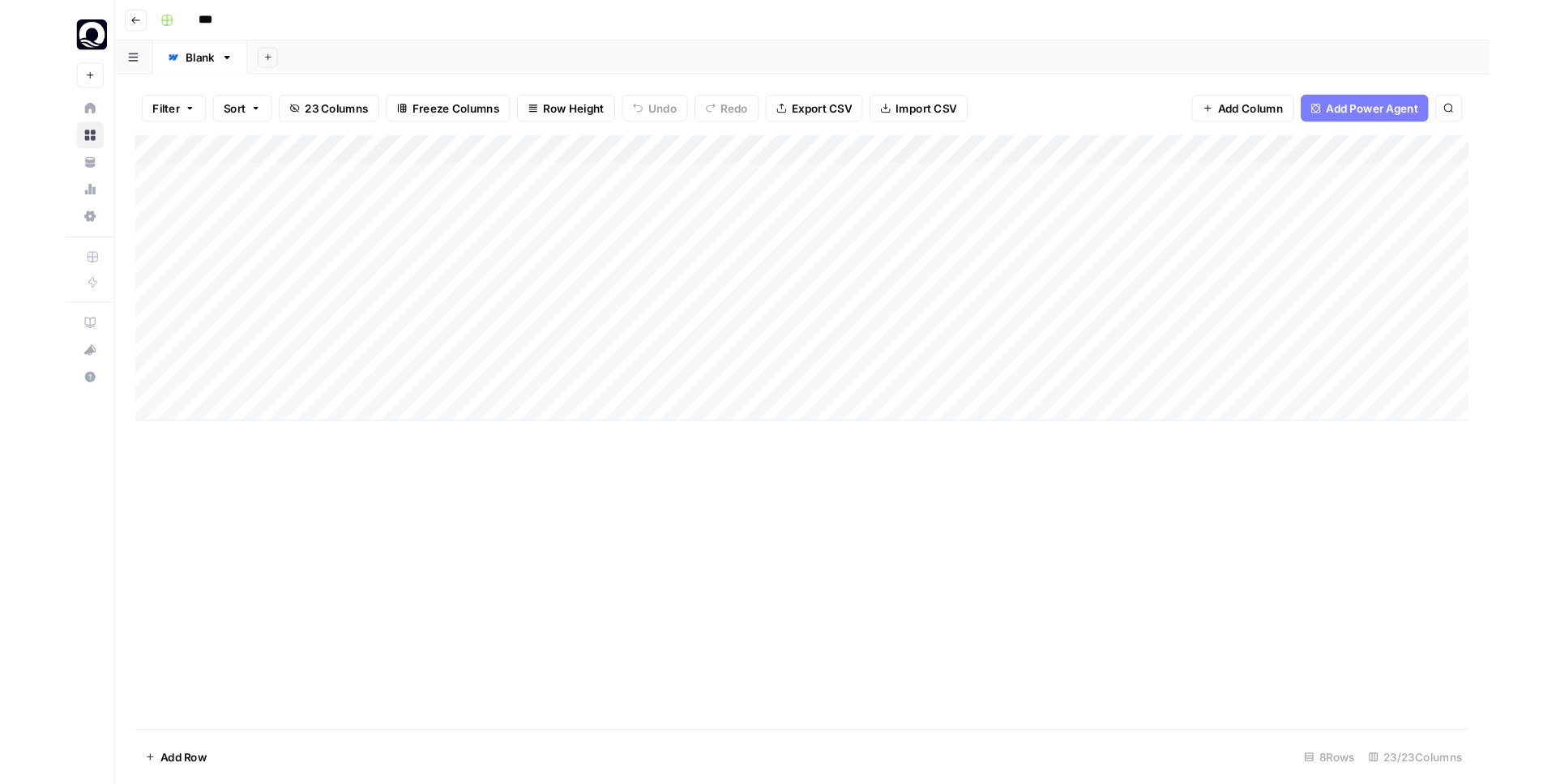
scroll to position [0, 4]
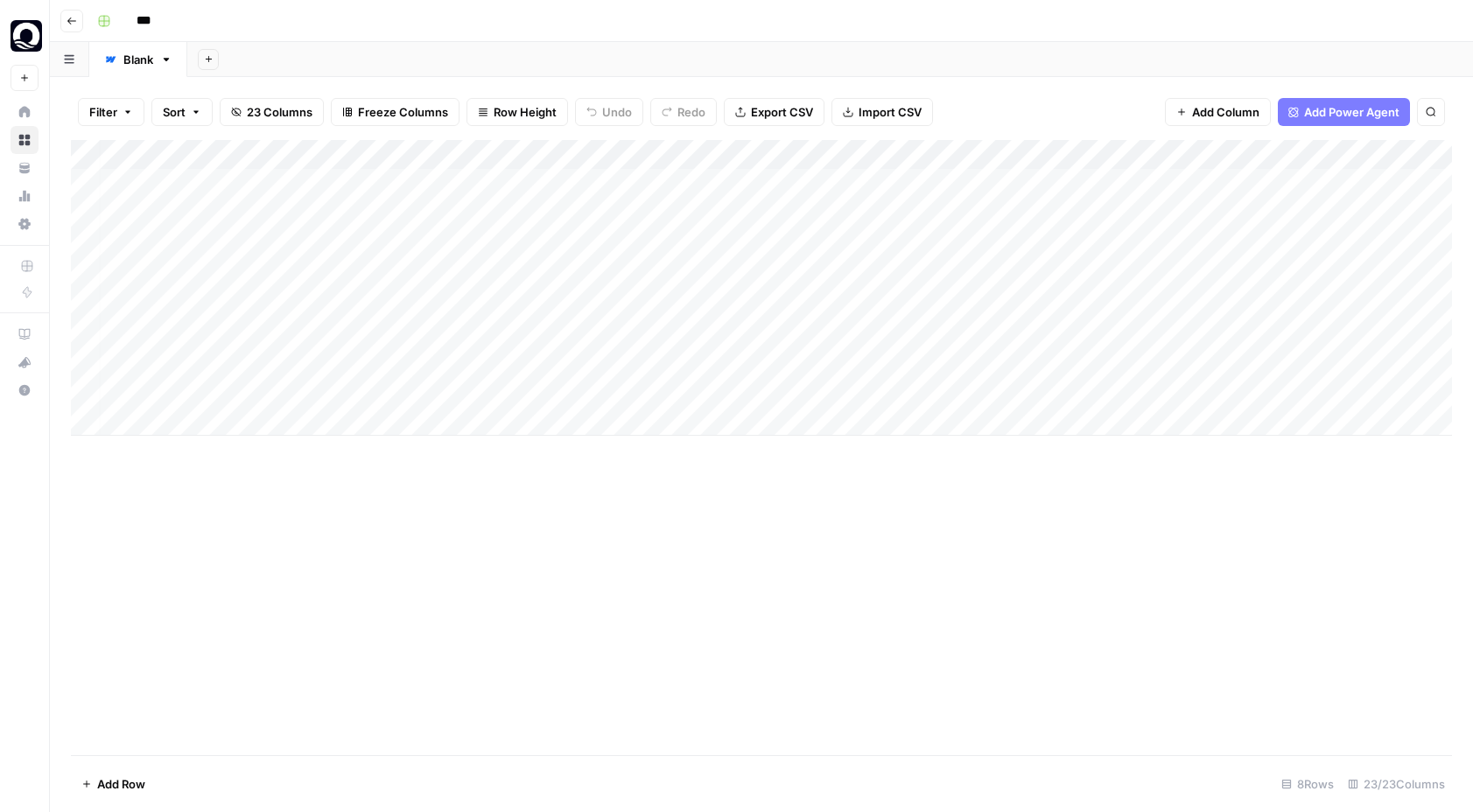
click at [1112, 303] on div "Add Column" at bounding box center [761, 288] width 1381 height 296
click at [1117, 299] on div "Add Column" at bounding box center [761, 288] width 1381 height 296
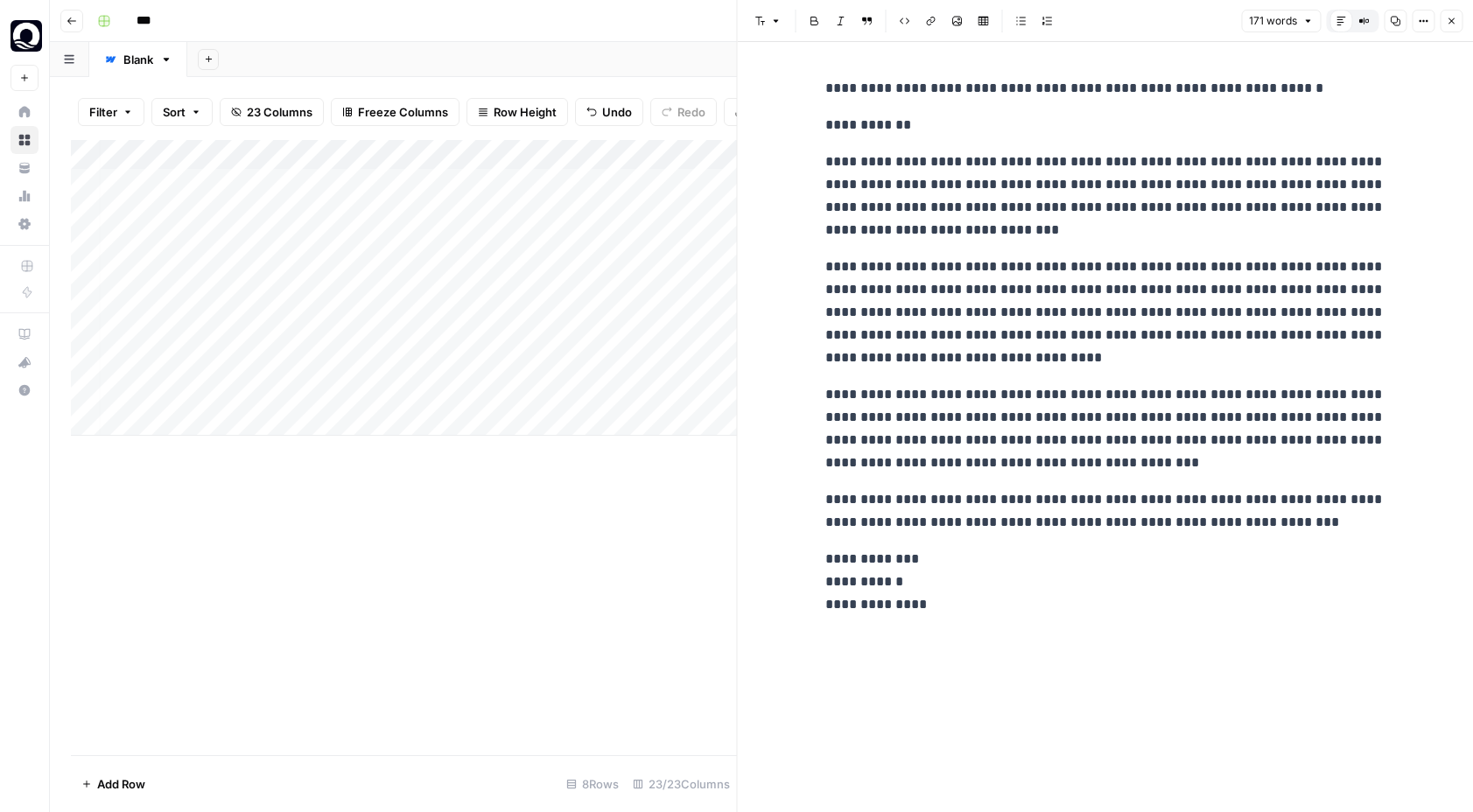
click at [911, 623] on div "**********" at bounding box center [1105, 427] width 581 height 770
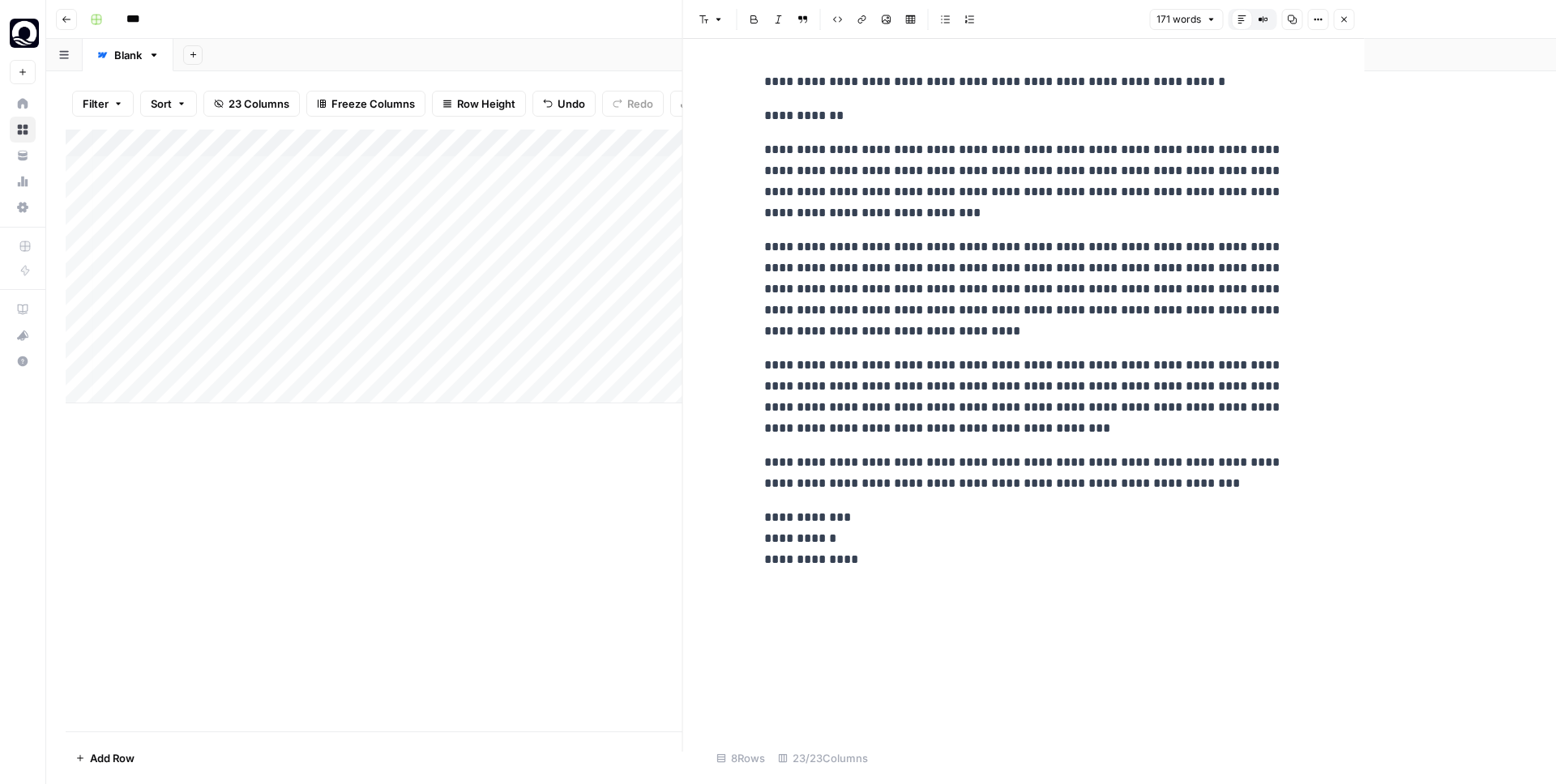
scroll to position [0, 4]
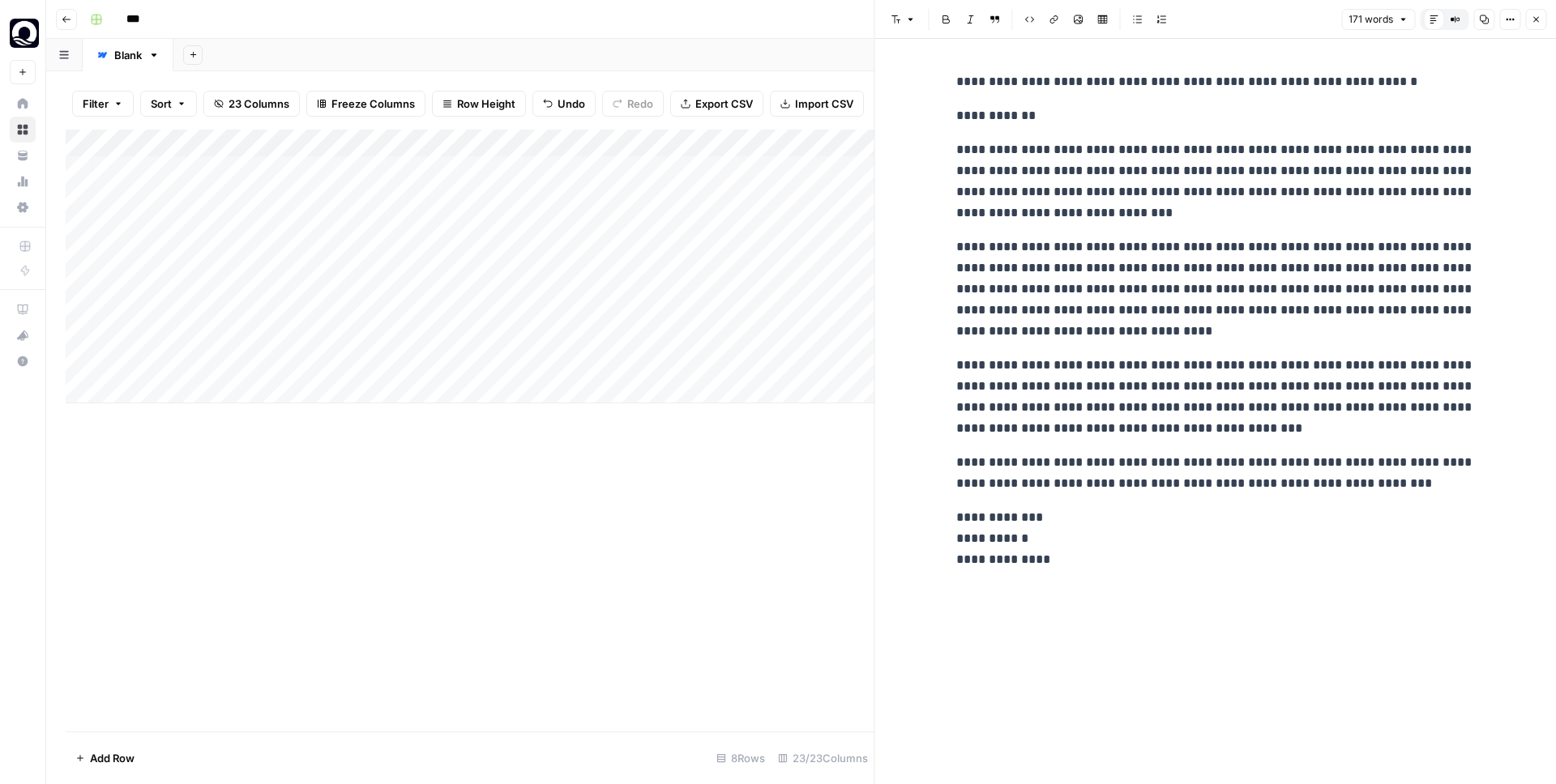
click at [118, 319] on div "Add Column" at bounding box center [470, 267] width 809 height 274
click at [429, 323] on div "Add Column" at bounding box center [470, 267] width 809 height 274
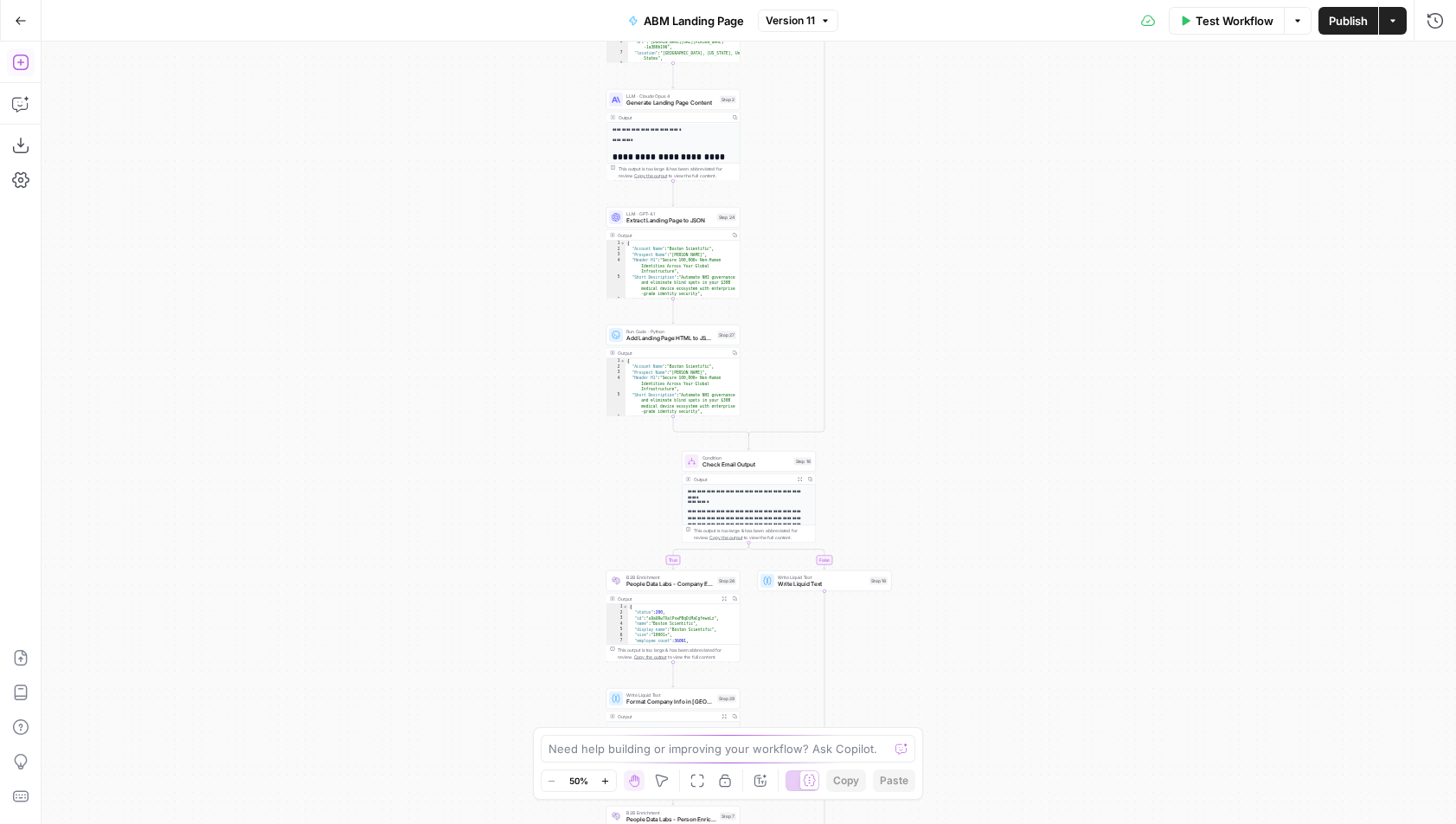
click at [21, 64] on icon "button" at bounding box center [21, 62] width 17 height 17
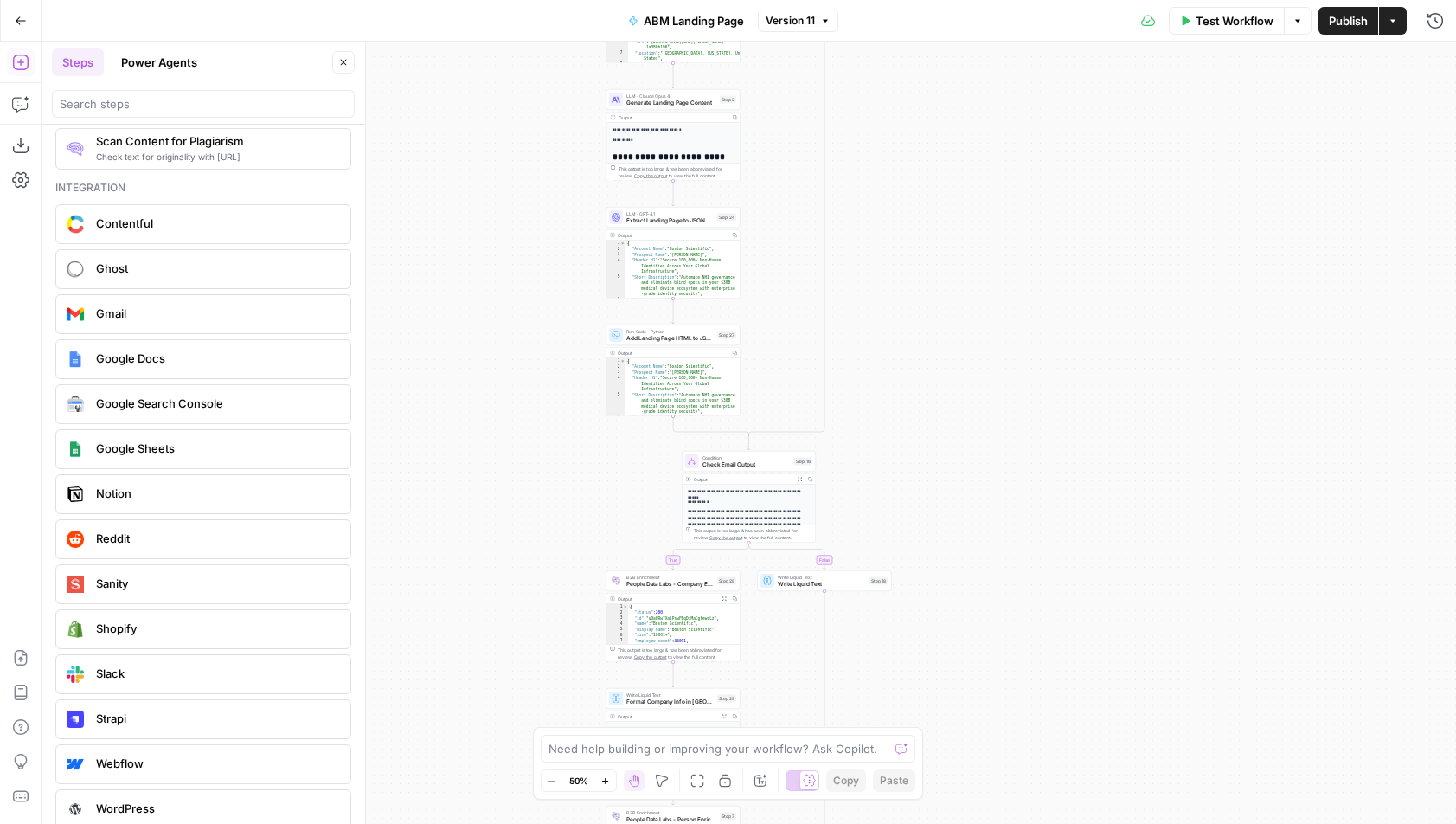
scroll to position [3072, 0]
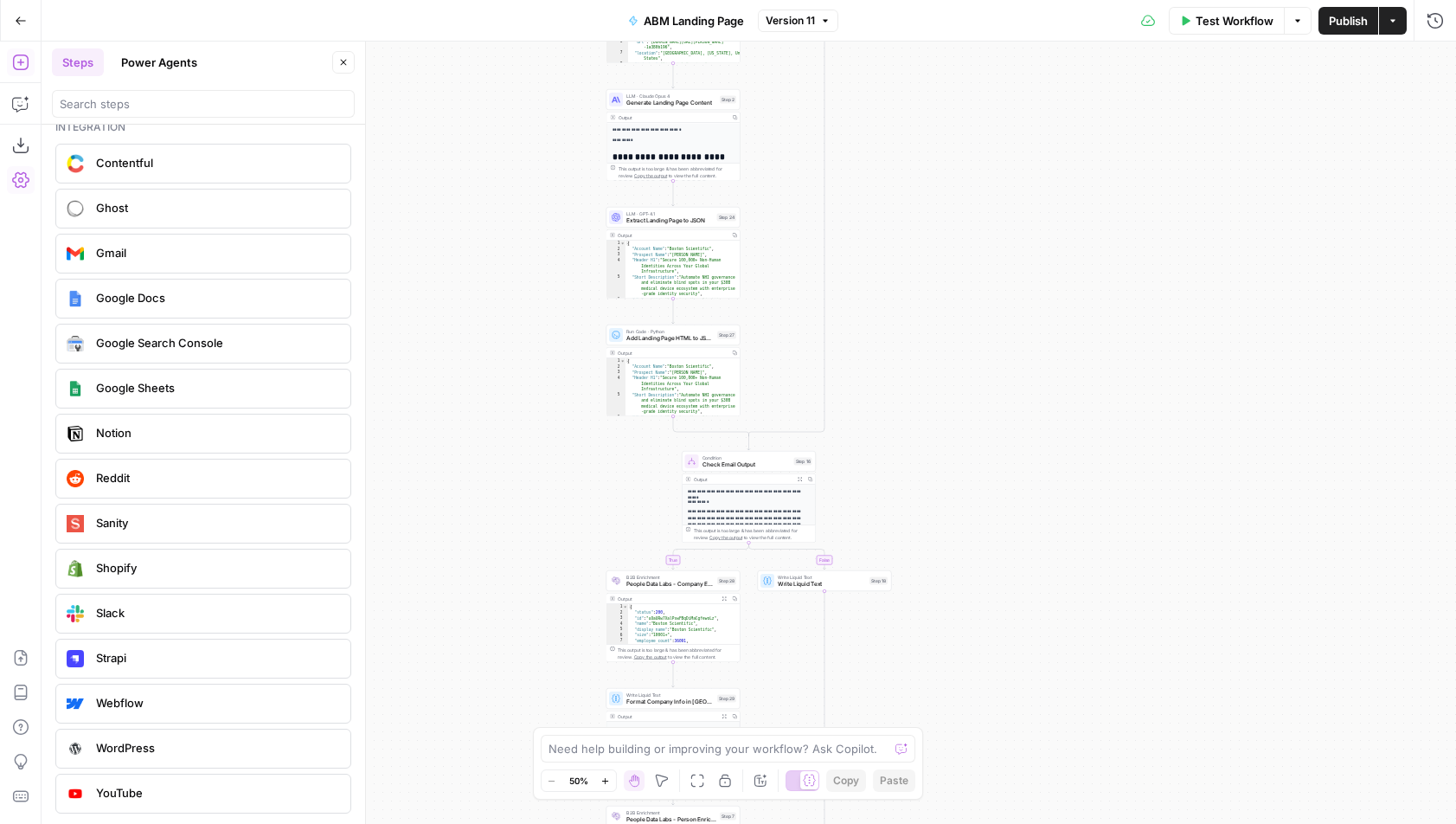
click at [25, 172] on icon "button" at bounding box center [21, 180] width 17 height 17
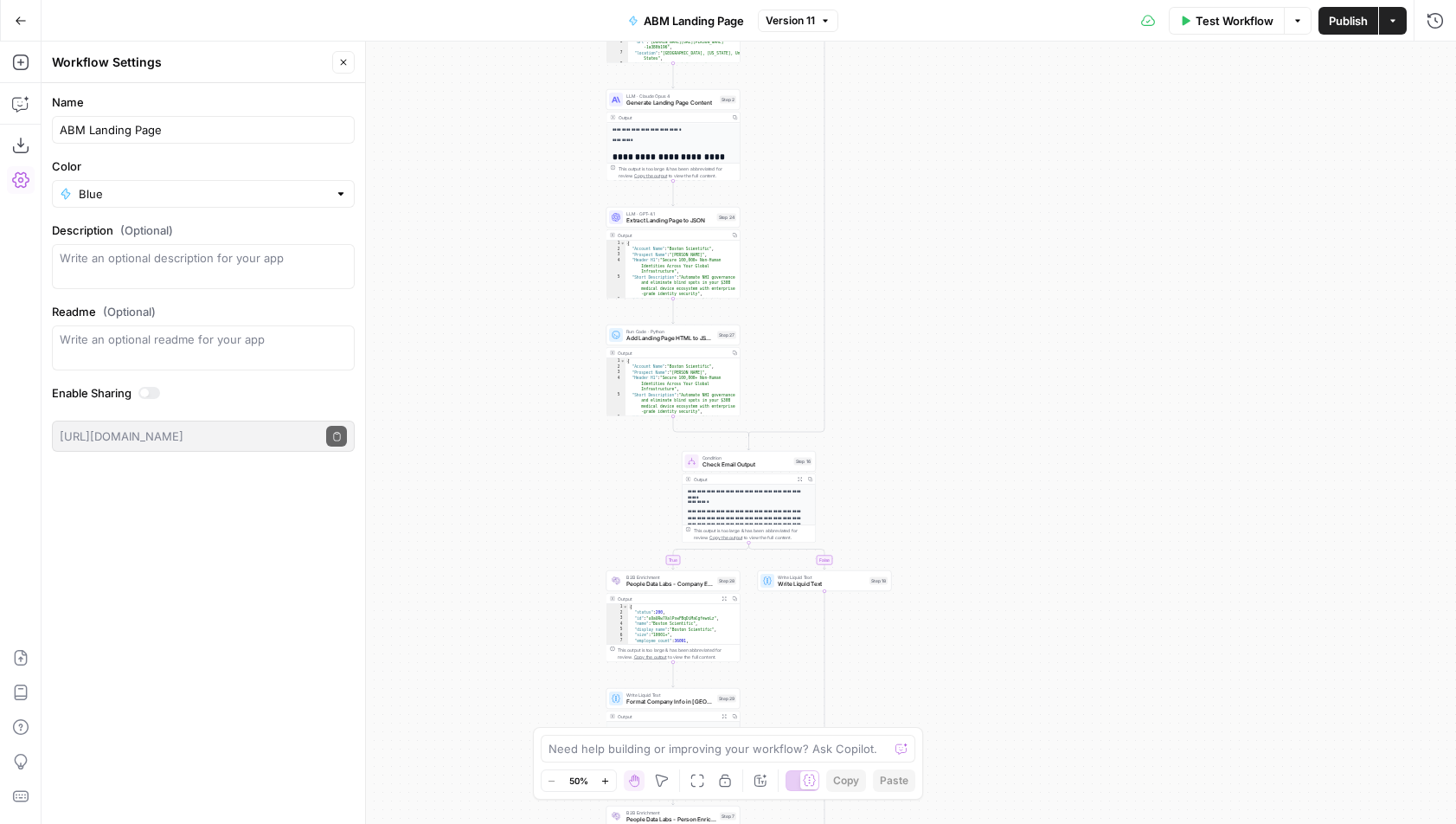
click at [21, 20] on icon "button" at bounding box center [21, 20] width 10 height 8
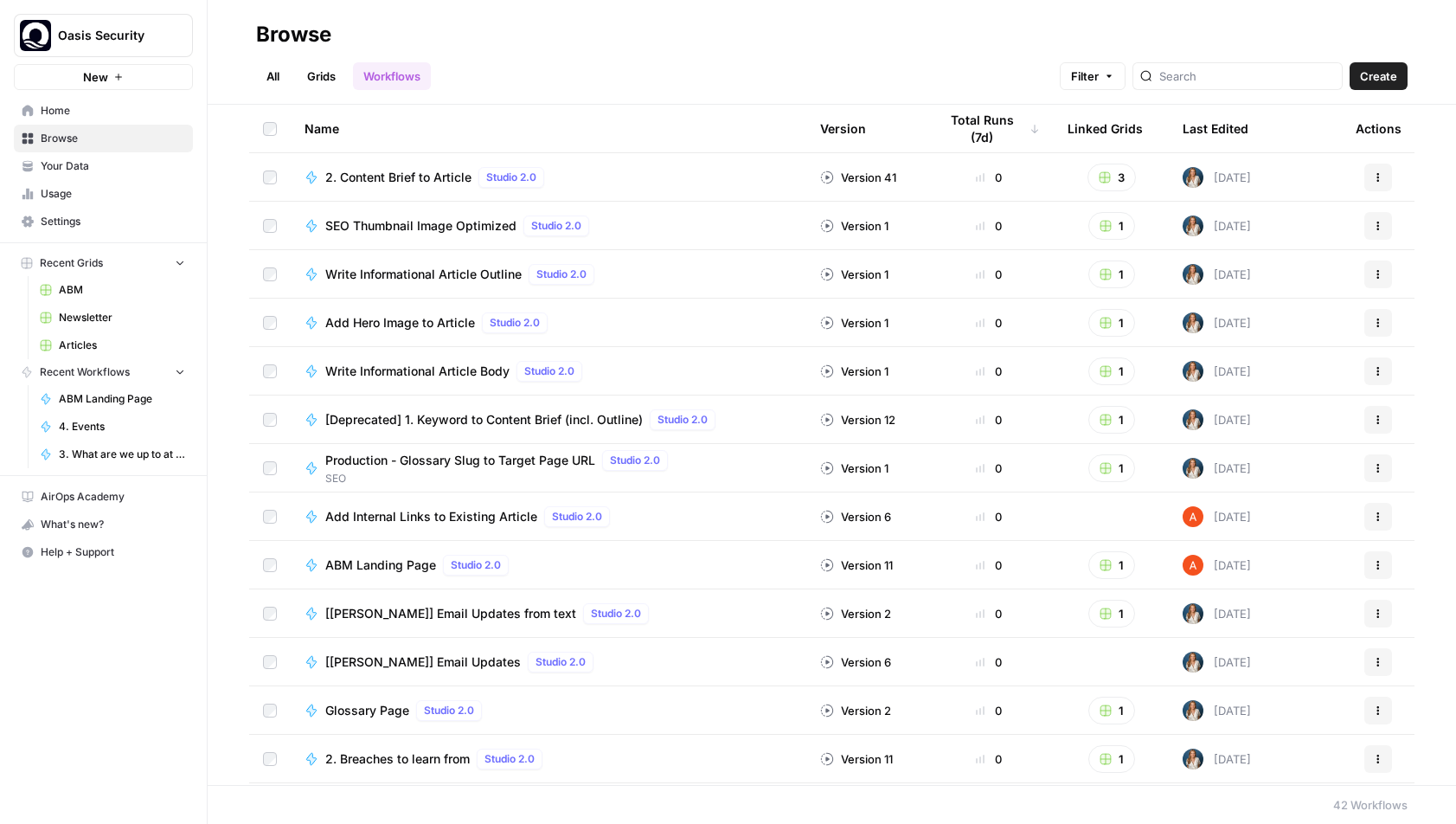
click at [75, 172] on span "Your Data" at bounding box center [113, 166] width 145 height 16
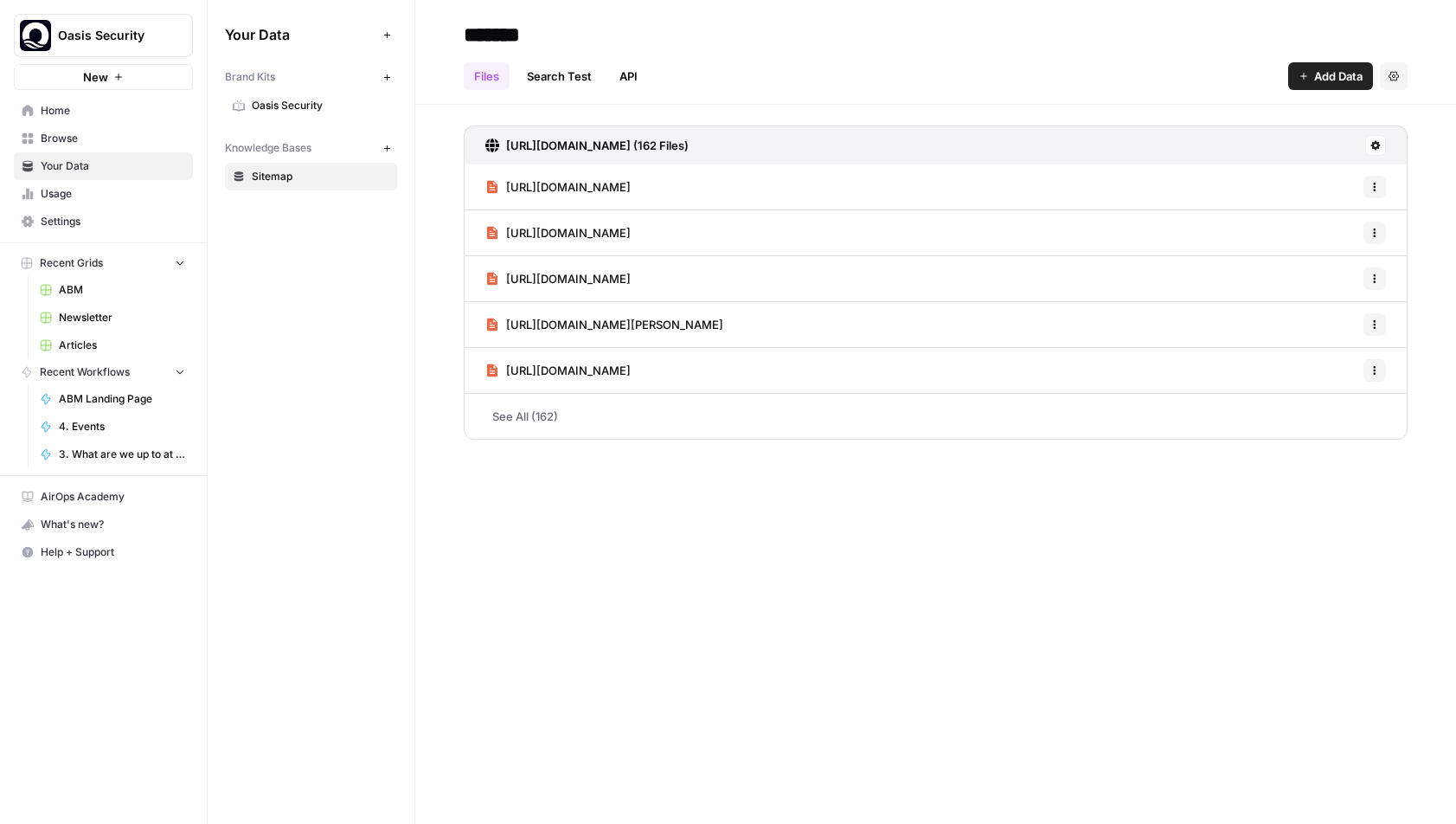
click at [385, 146] on icon "button" at bounding box center [385, 147] width 6 height 6
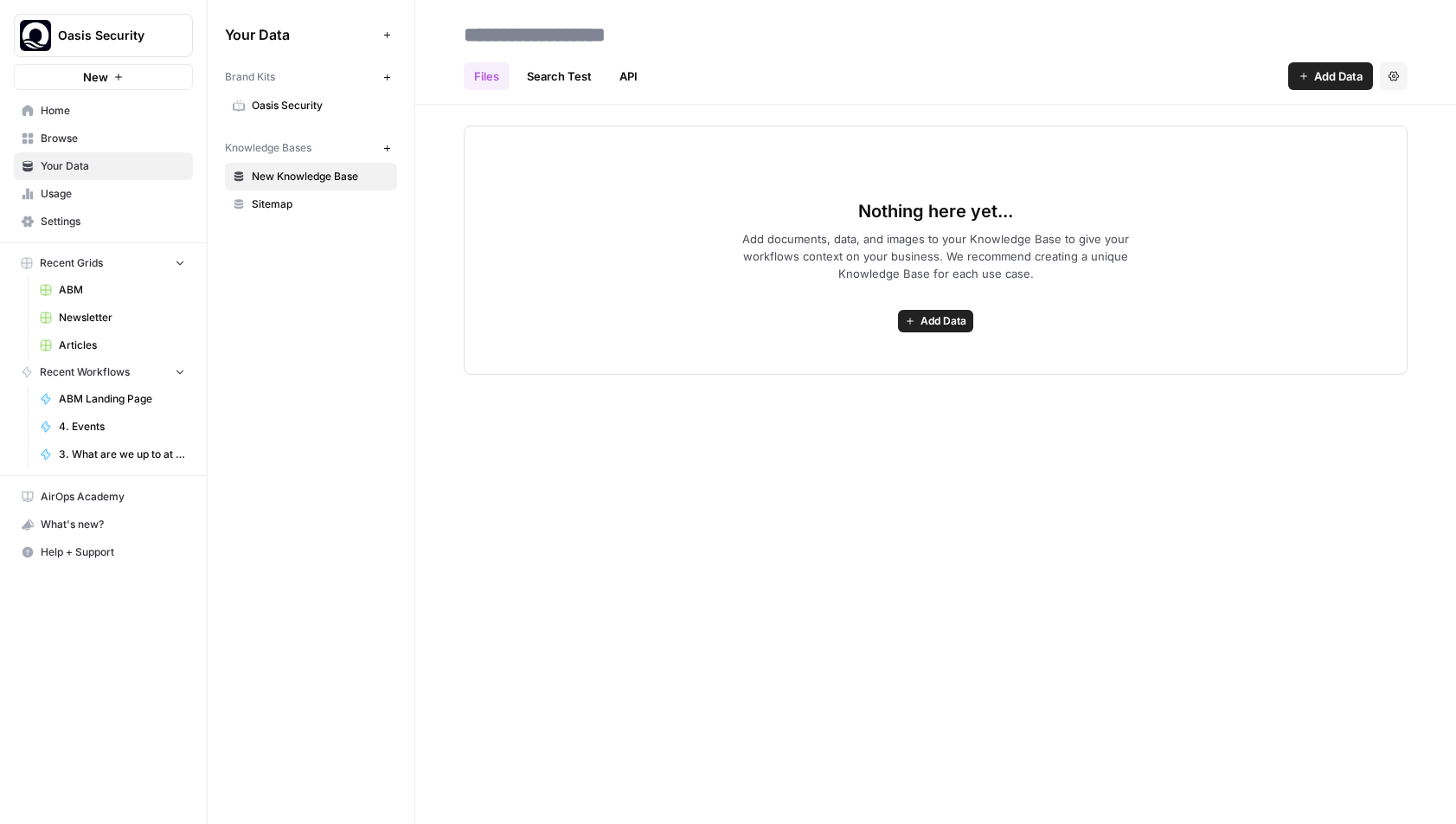
click at [645, 78] on link "API" at bounding box center [628, 76] width 39 height 28
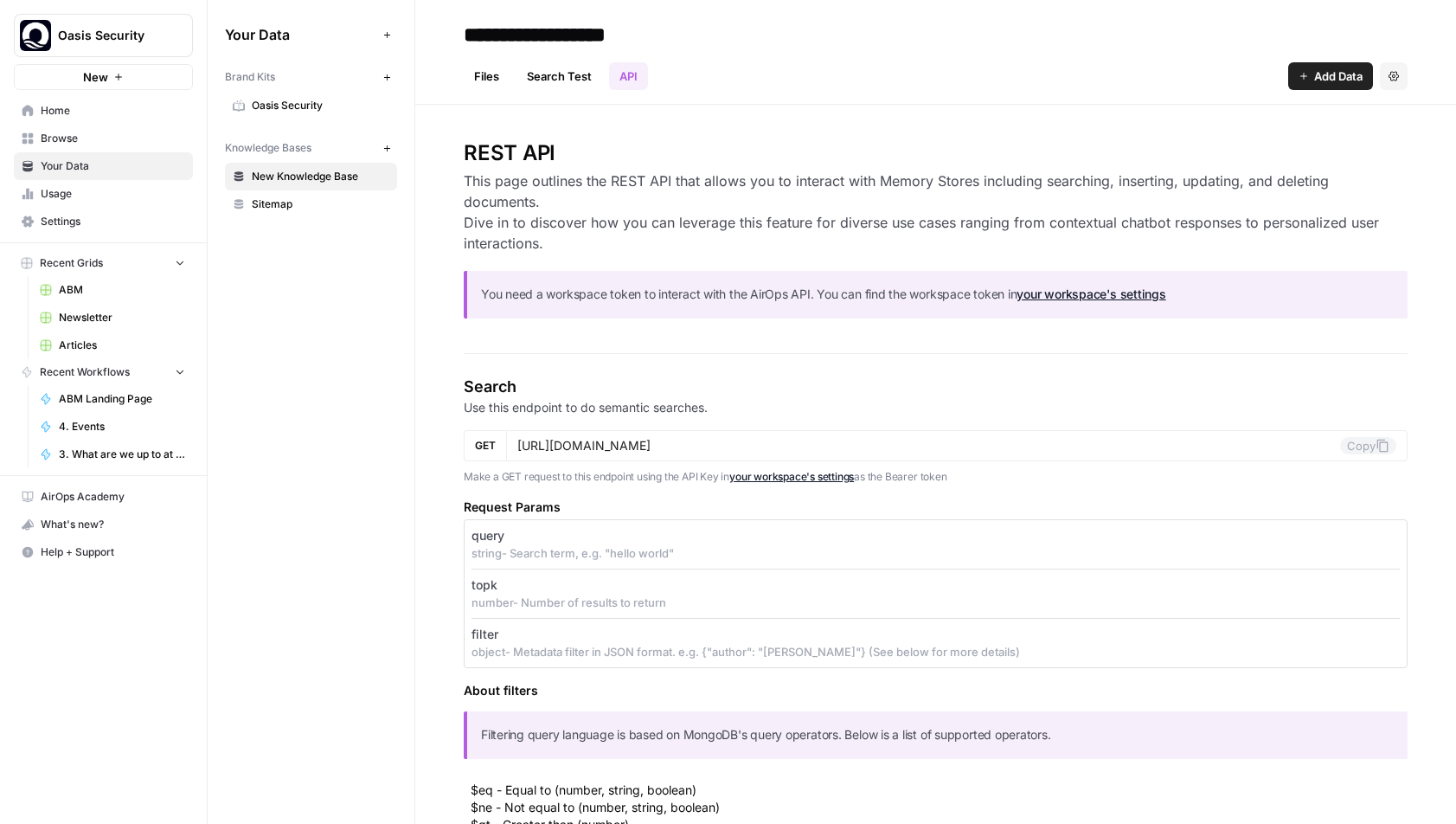
click at [1320, 76] on span "Add Data" at bounding box center [1338, 76] width 49 height 17
click at [562, 83] on link "Search Test" at bounding box center [559, 76] width 86 height 28
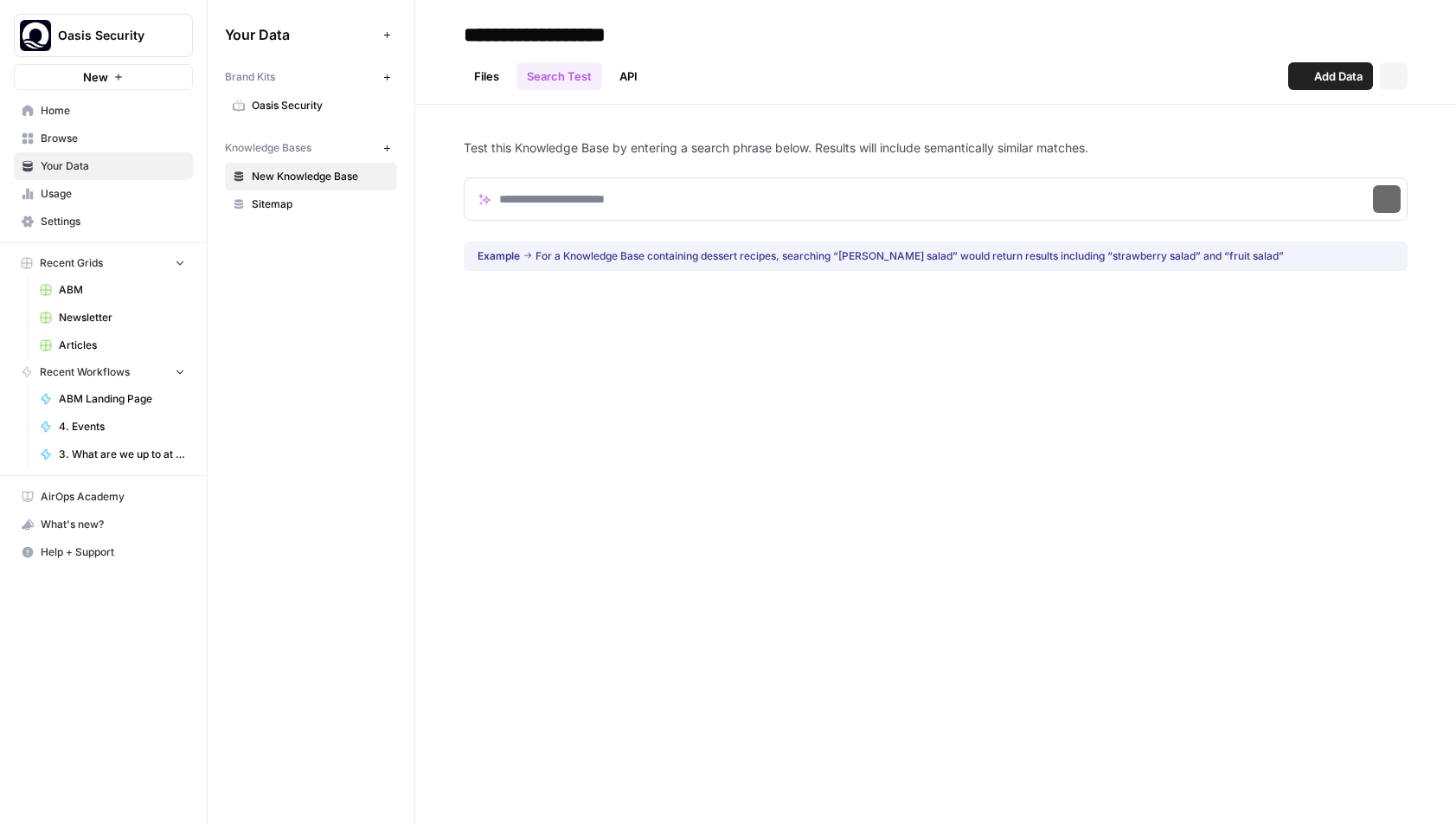
click at [618, 76] on link "API" at bounding box center [628, 76] width 39 height 28
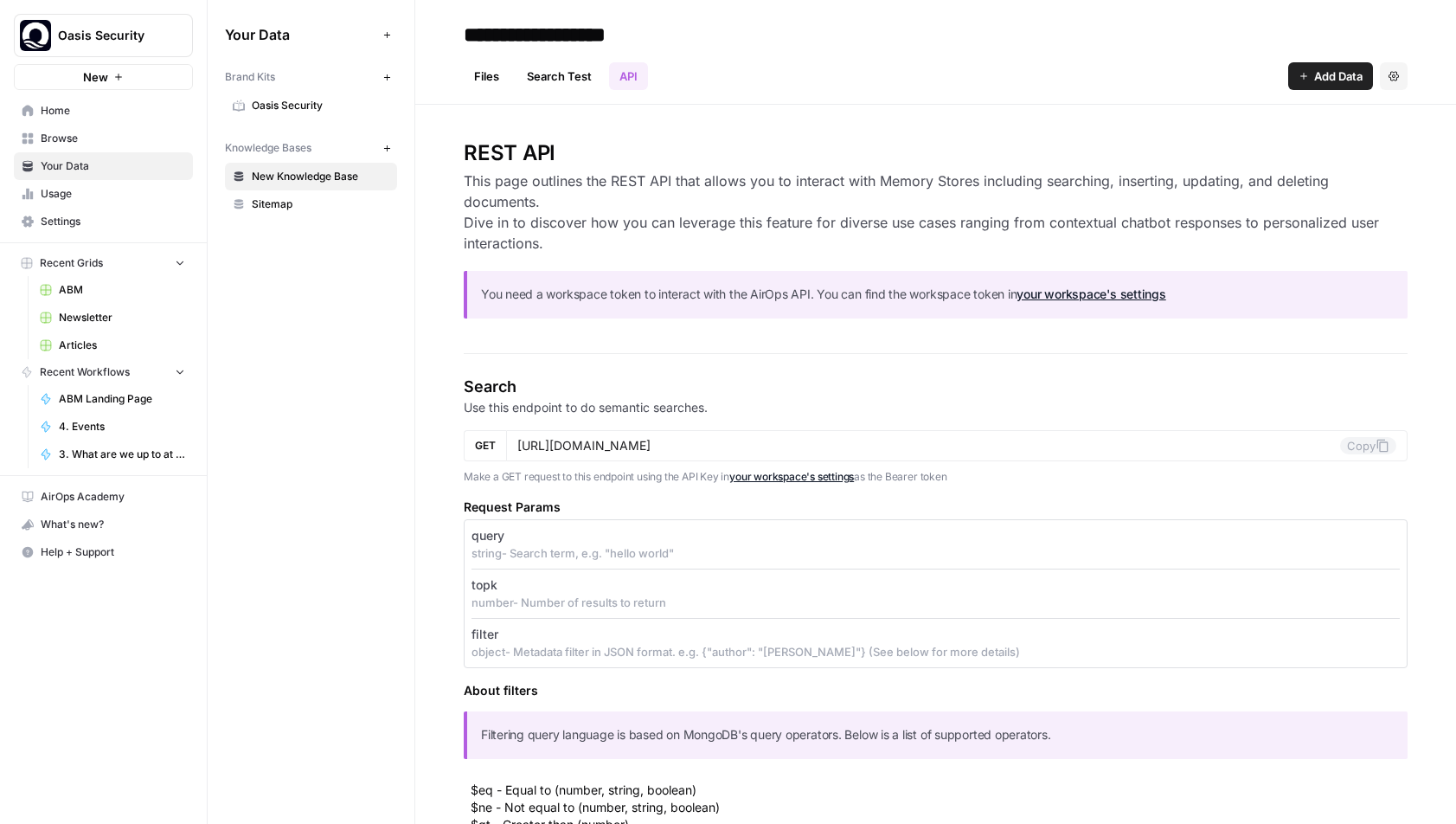
click at [1398, 77] on icon "button" at bounding box center [1394, 75] width 10 height 10
click at [1305, 125] on span "Delete Knowledge Base" at bounding box center [1323, 117] width 128 height 17
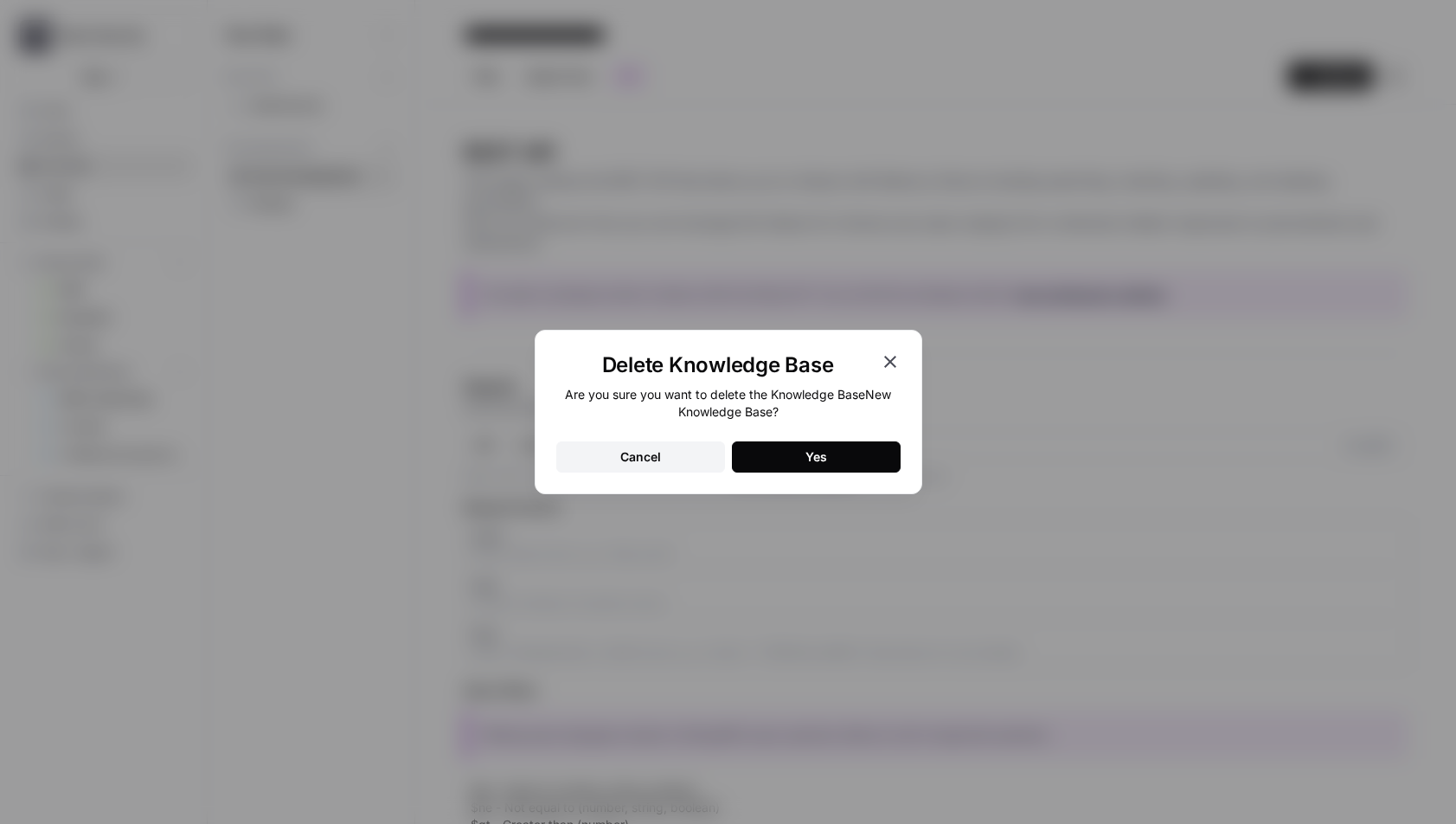
click at [856, 443] on button "Yes" at bounding box center [816, 457] width 169 height 31
